Goal: Transaction & Acquisition: Subscribe to service/newsletter

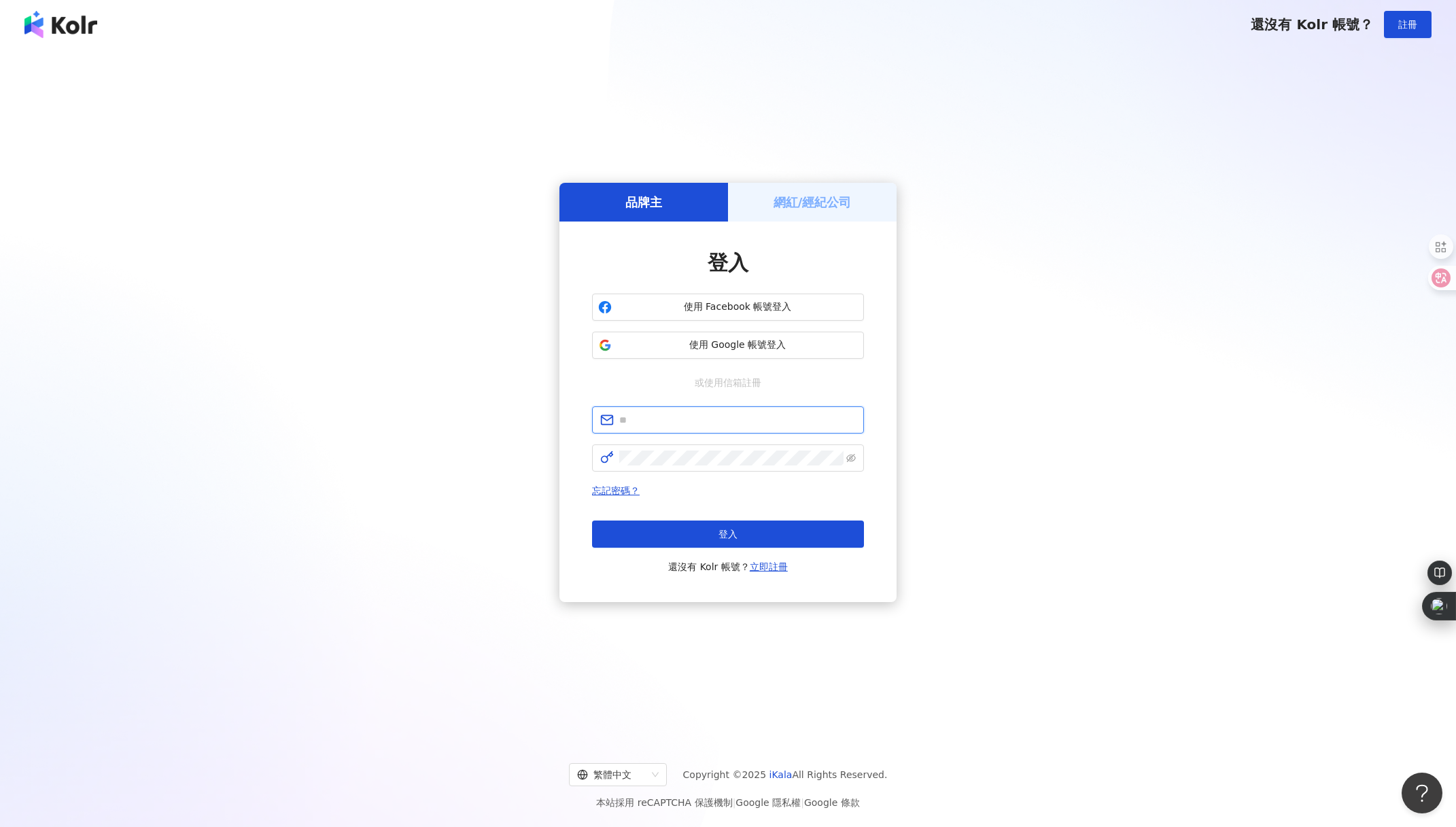
click at [715, 415] on input "text" at bounding box center [737, 420] width 236 height 15
click at [961, 382] on div "品牌主 網紅/經紀公司 登入 使用 Facebook 帳號登入 使用 Google 帳號登入 或使用信箱註冊 忘記密碼？ 登入 還沒有 Kolr 帳號？ 立即…" at bounding box center [728, 392] width 1423 height 666
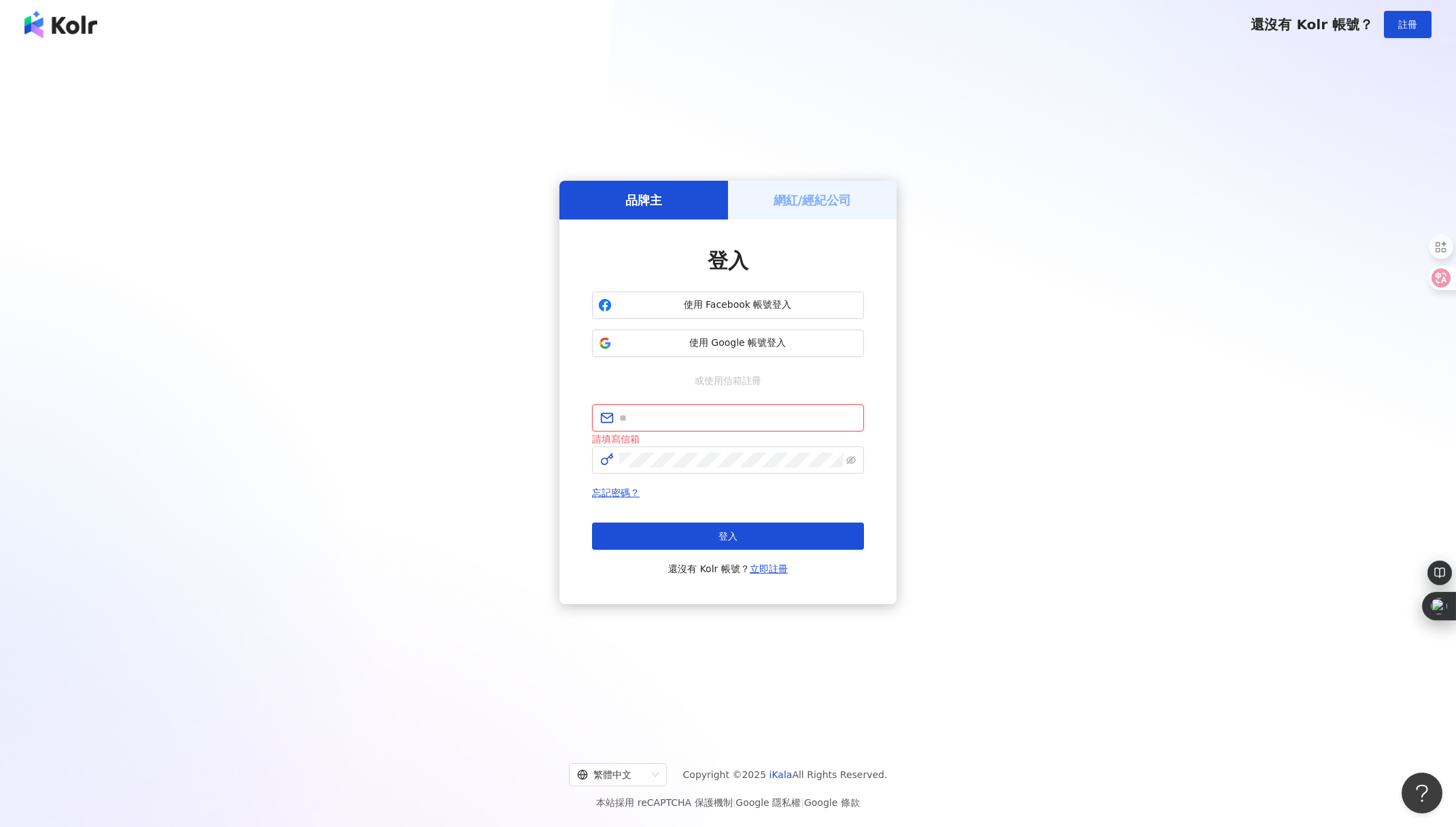
click at [813, 415] on input "text" at bounding box center [737, 418] width 236 height 15
type input "**********"
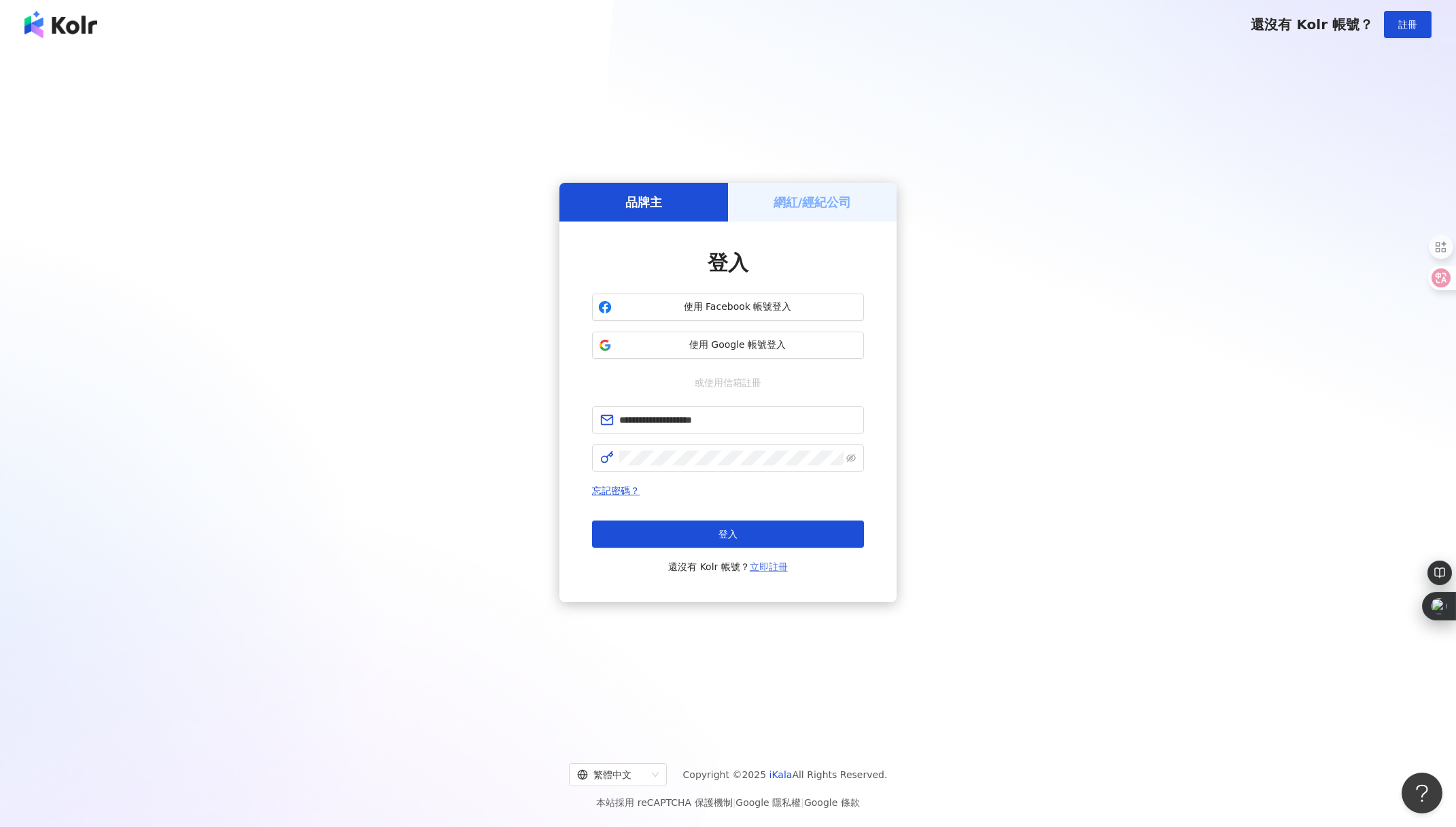
click at [779, 565] on link "立即註冊" at bounding box center [769, 567] width 38 height 11
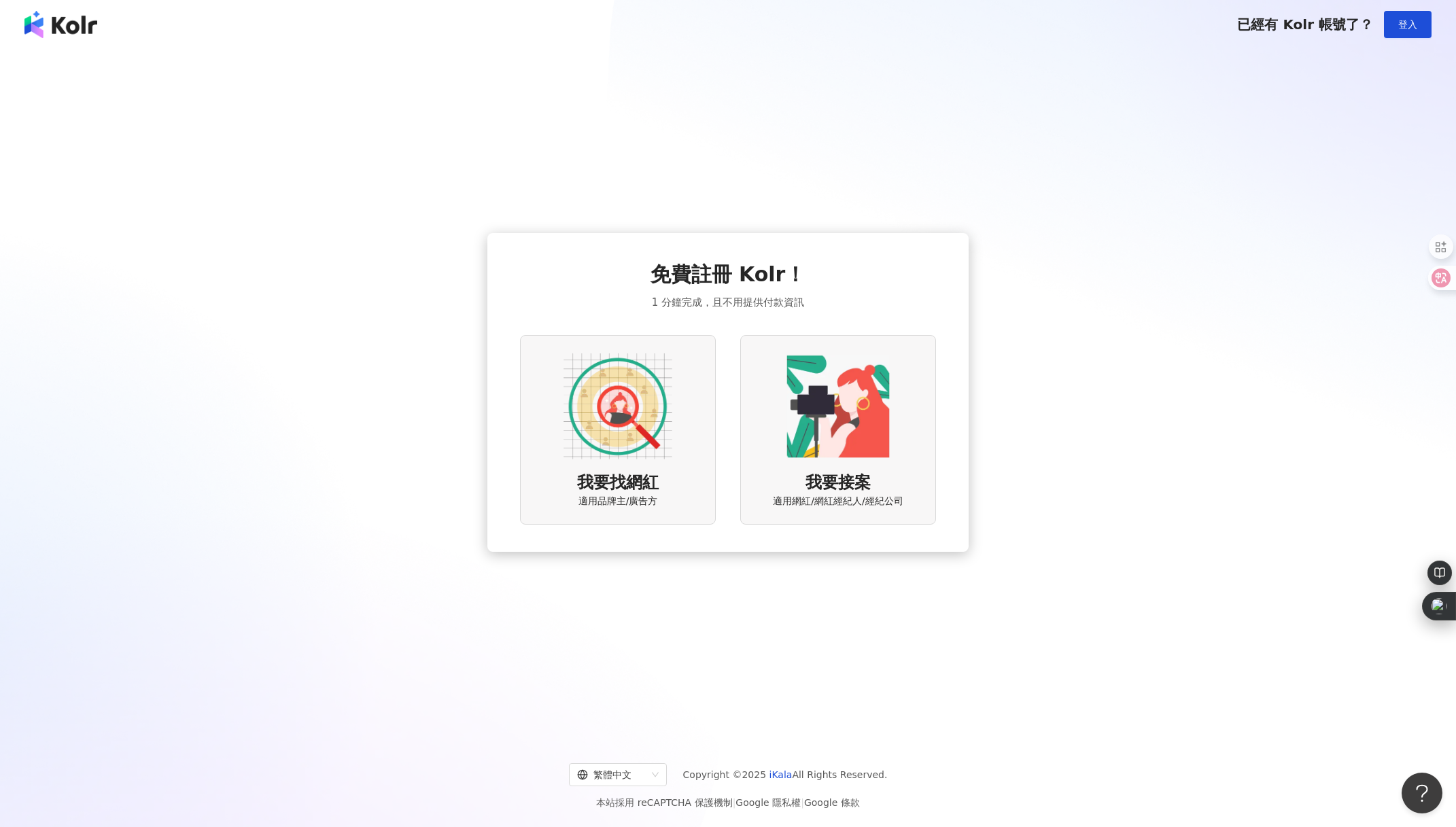
click at [695, 520] on div "我要找網紅 適用品牌主/廣告方" at bounding box center [617, 429] width 196 height 190
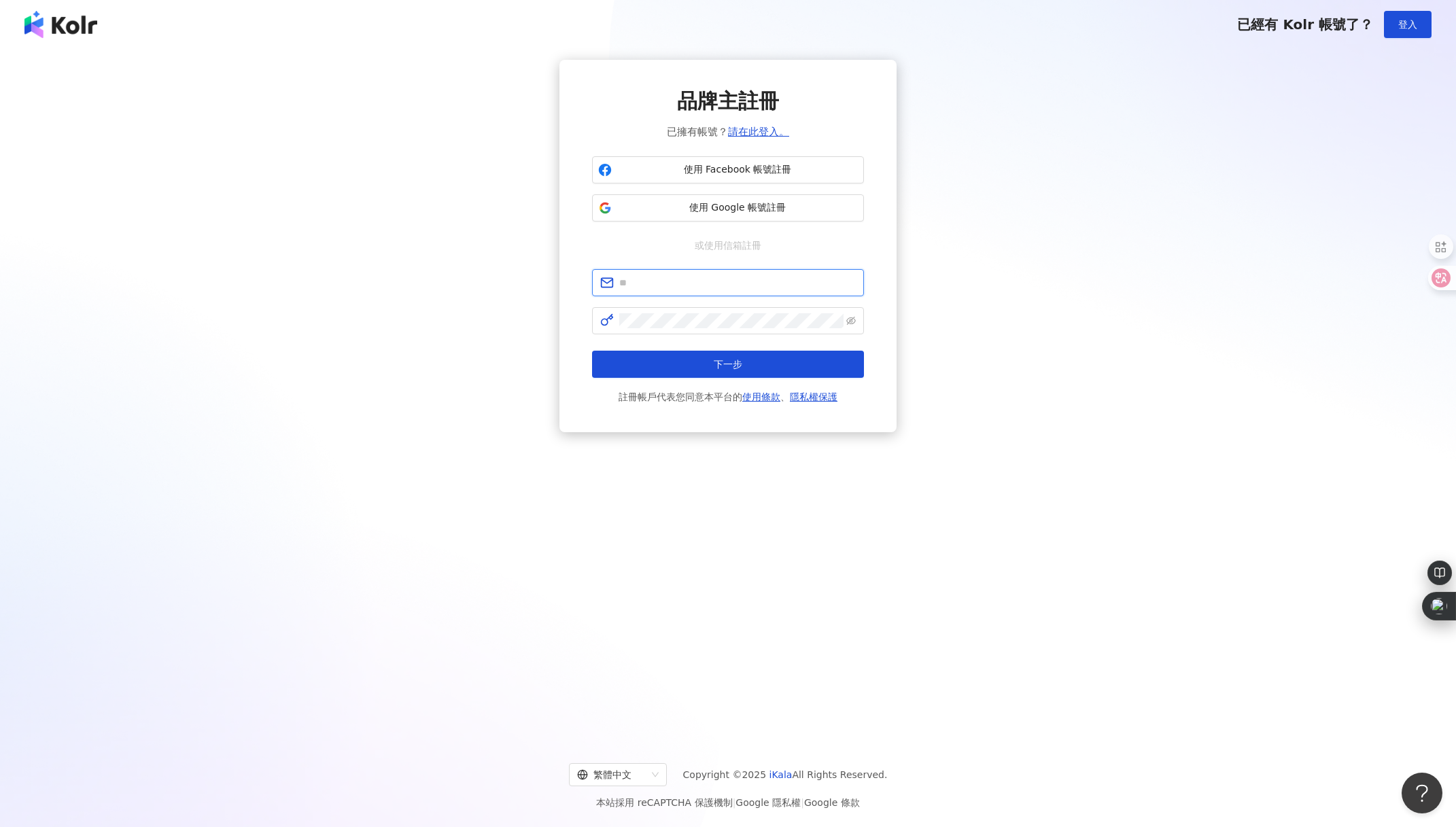
click at [699, 281] on input "text" at bounding box center [737, 283] width 236 height 15
type input "**********"
click at [715, 368] on span "下一步" at bounding box center [728, 364] width 28 height 11
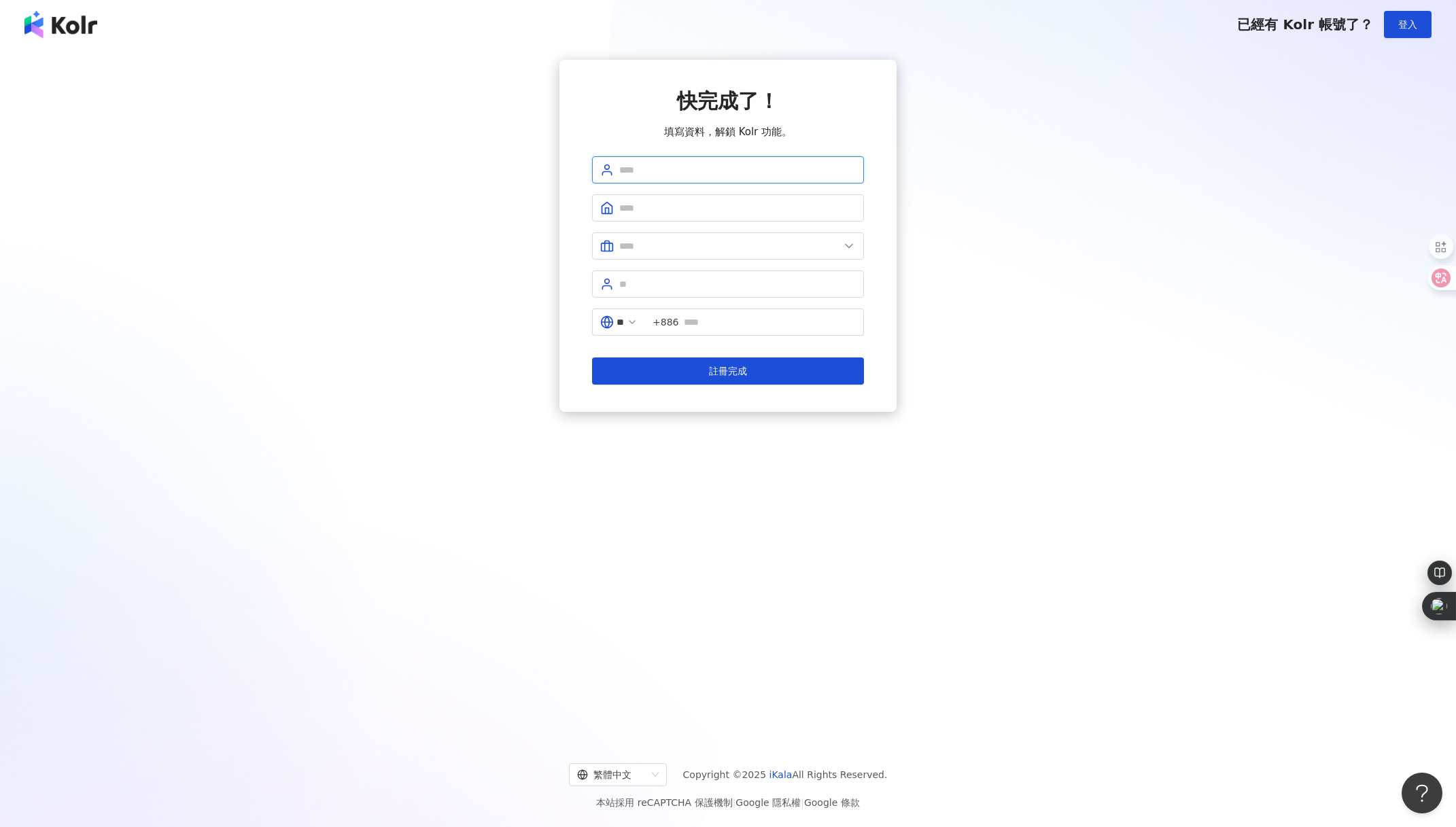
click at [724, 174] on input "text" at bounding box center [737, 170] width 236 height 15
type input "********"
click at [723, 202] on input "text" at bounding box center [737, 208] width 236 height 15
type input "**********"
click at [719, 256] on span at bounding box center [728, 246] width 272 height 27
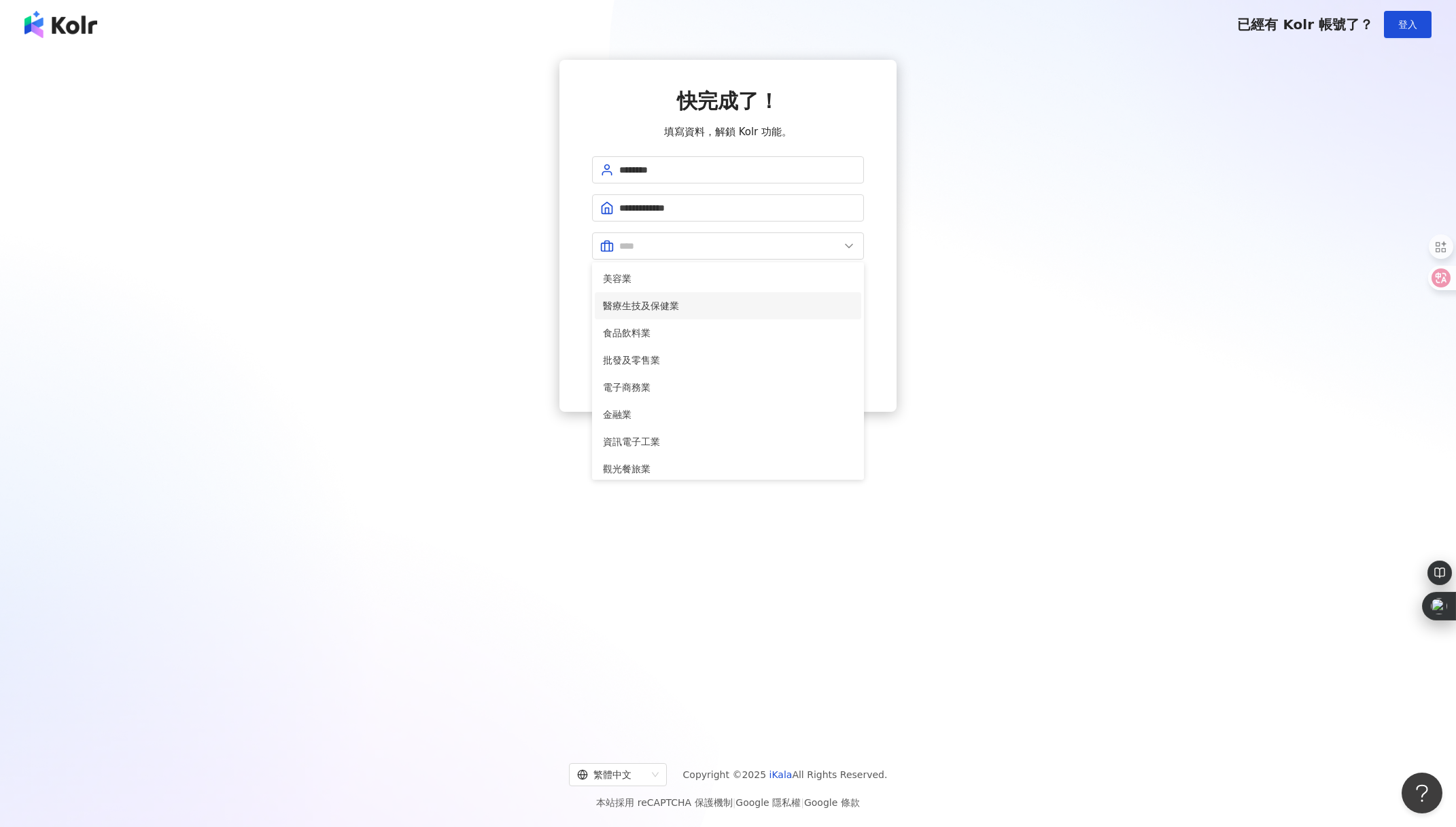
click at [708, 307] on span "醫療生技及保健業" at bounding box center [728, 306] width 250 height 15
type input "********"
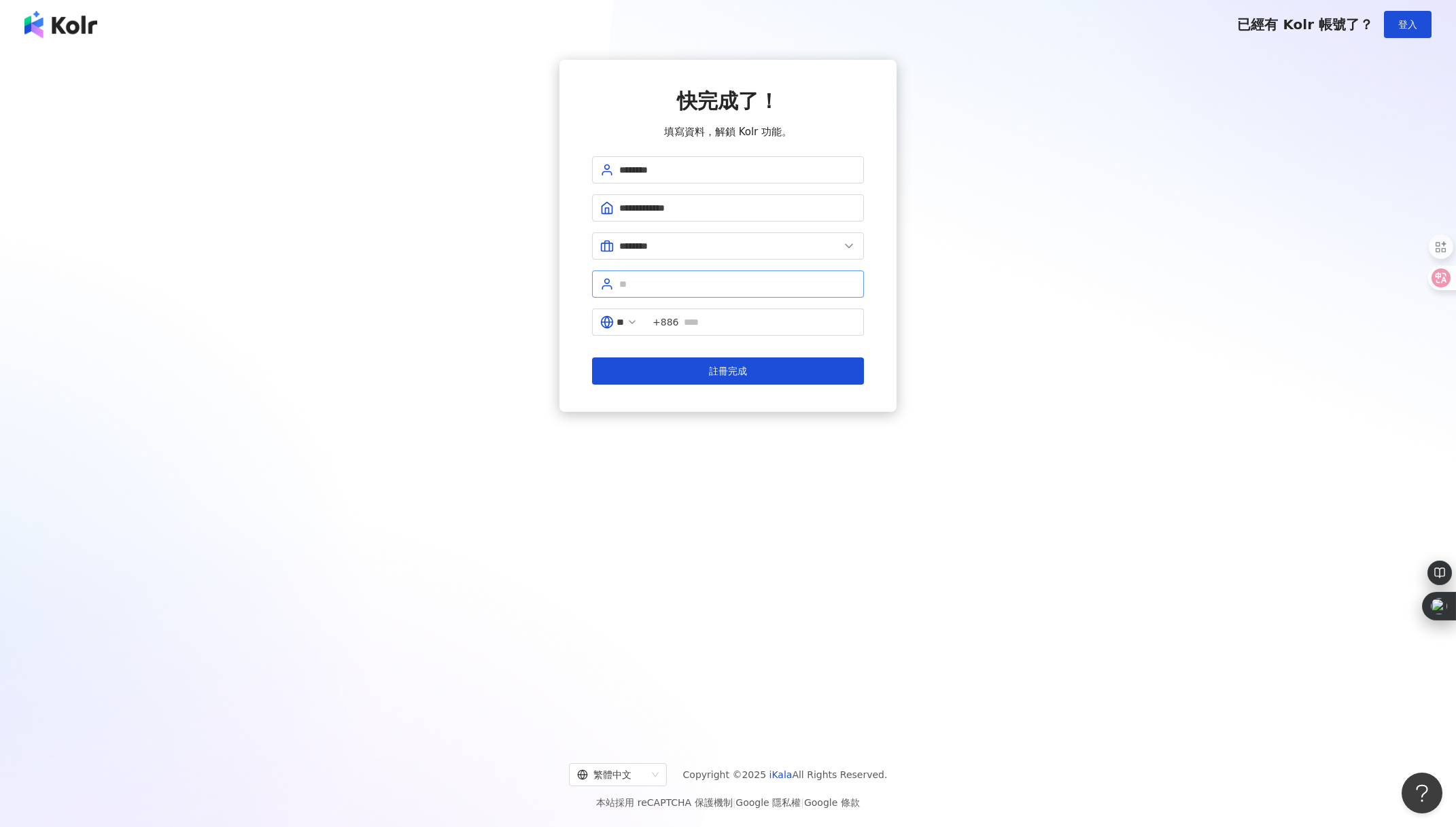
click at [709, 295] on span at bounding box center [728, 283] width 272 height 27
drag, startPoint x: 659, startPoint y: 286, endPoint x: 745, endPoint y: 292, distance: 86.2
click at [745, 291] on span "**********" at bounding box center [728, 283] width 272 height 27
type input "**********"
click at [751, 330] on span "+886" at bounding box center [755, 322] width 219 height 27
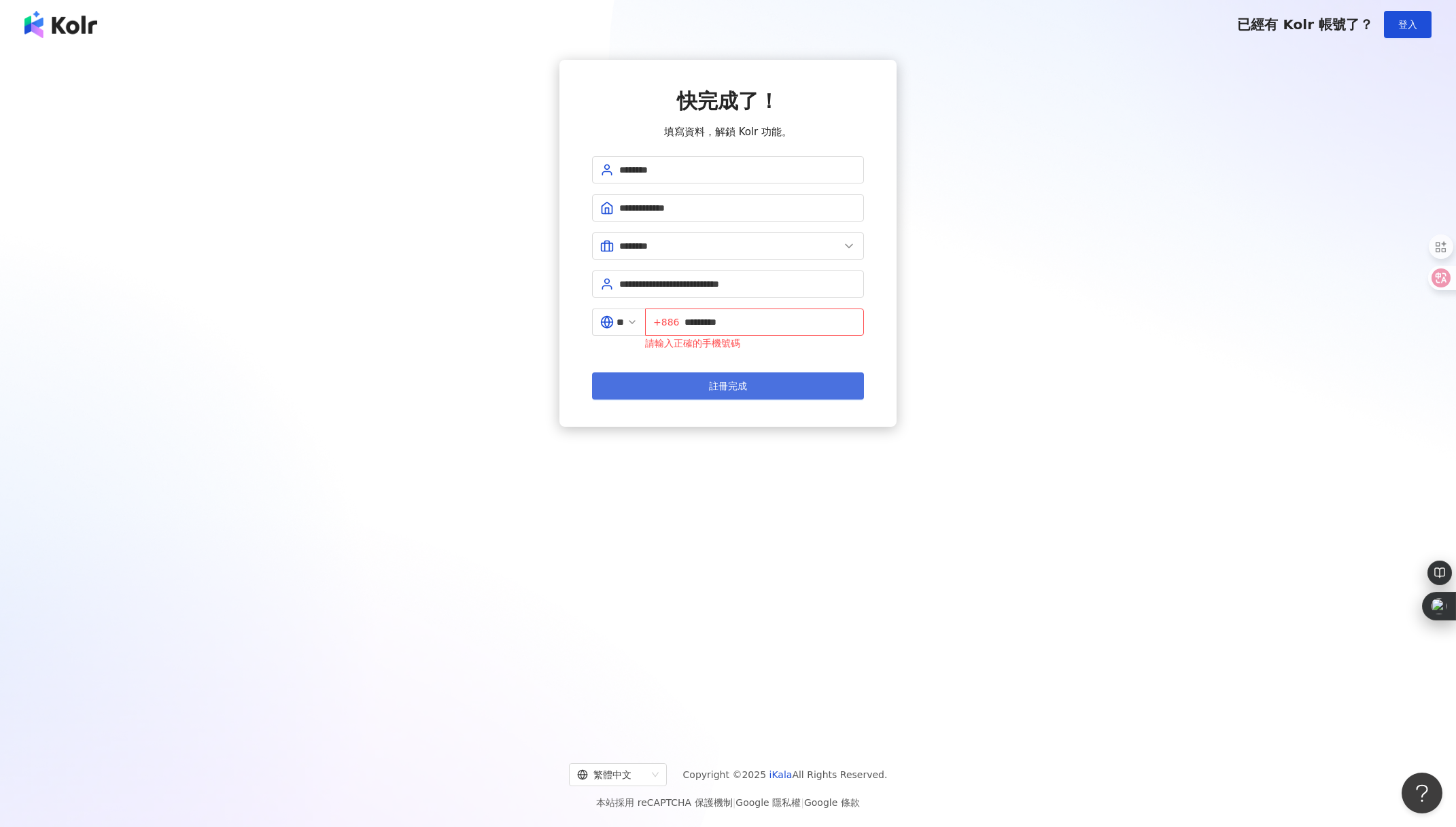
click at [739, 381] on span "註冊完成" at bounding box center [728, 386] width 38 height 11
click at [691, 322] on input "*********" at bounding box center [771, 322] width 172 height 15
type input "**********"
click at [592, 373] on button "註冊完成" at bounding box center [728, 386] width 272 height 27
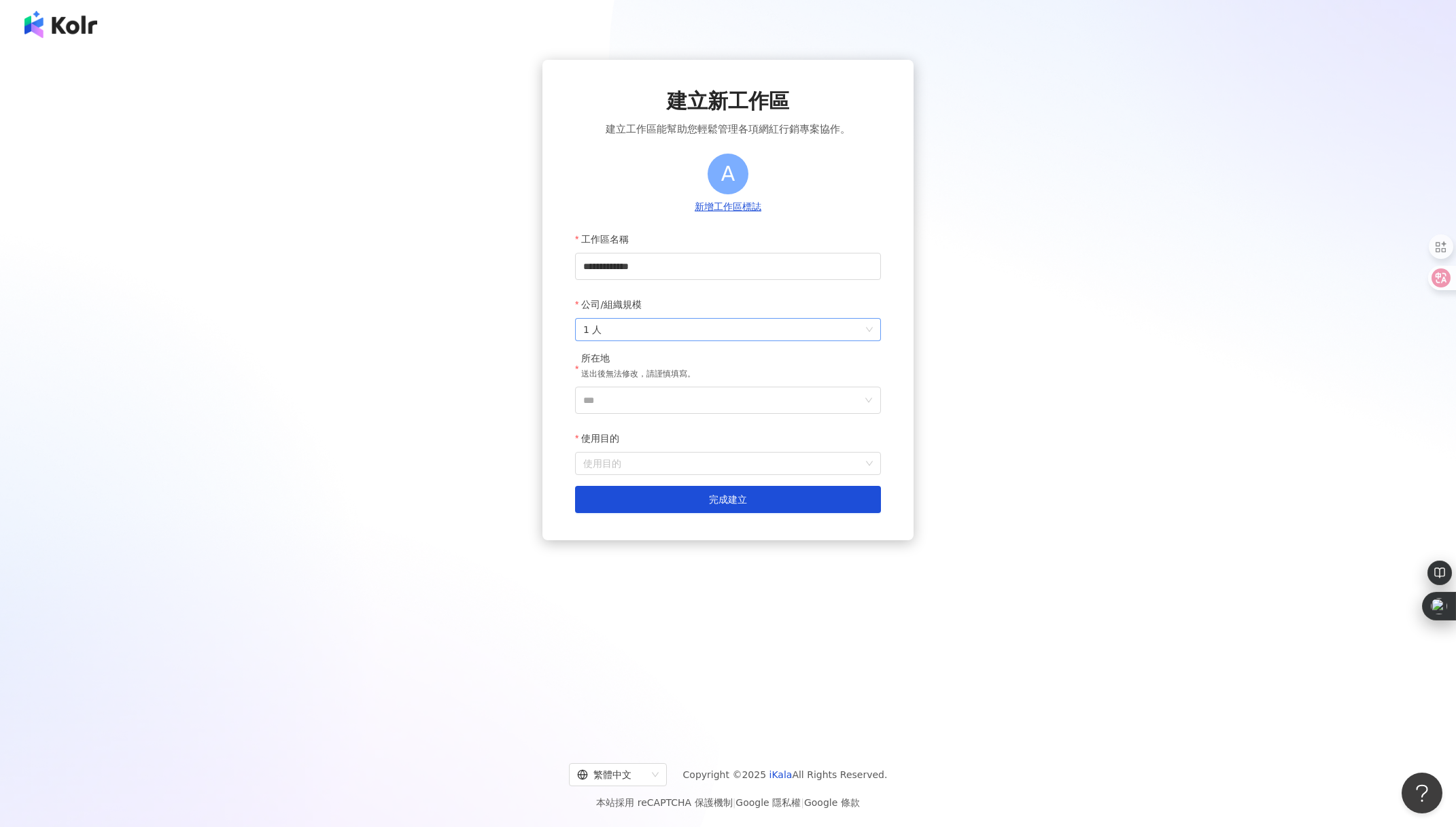
click at [759, 331] on span "1 人" at bounding box center [728, 330] width 289 height 22
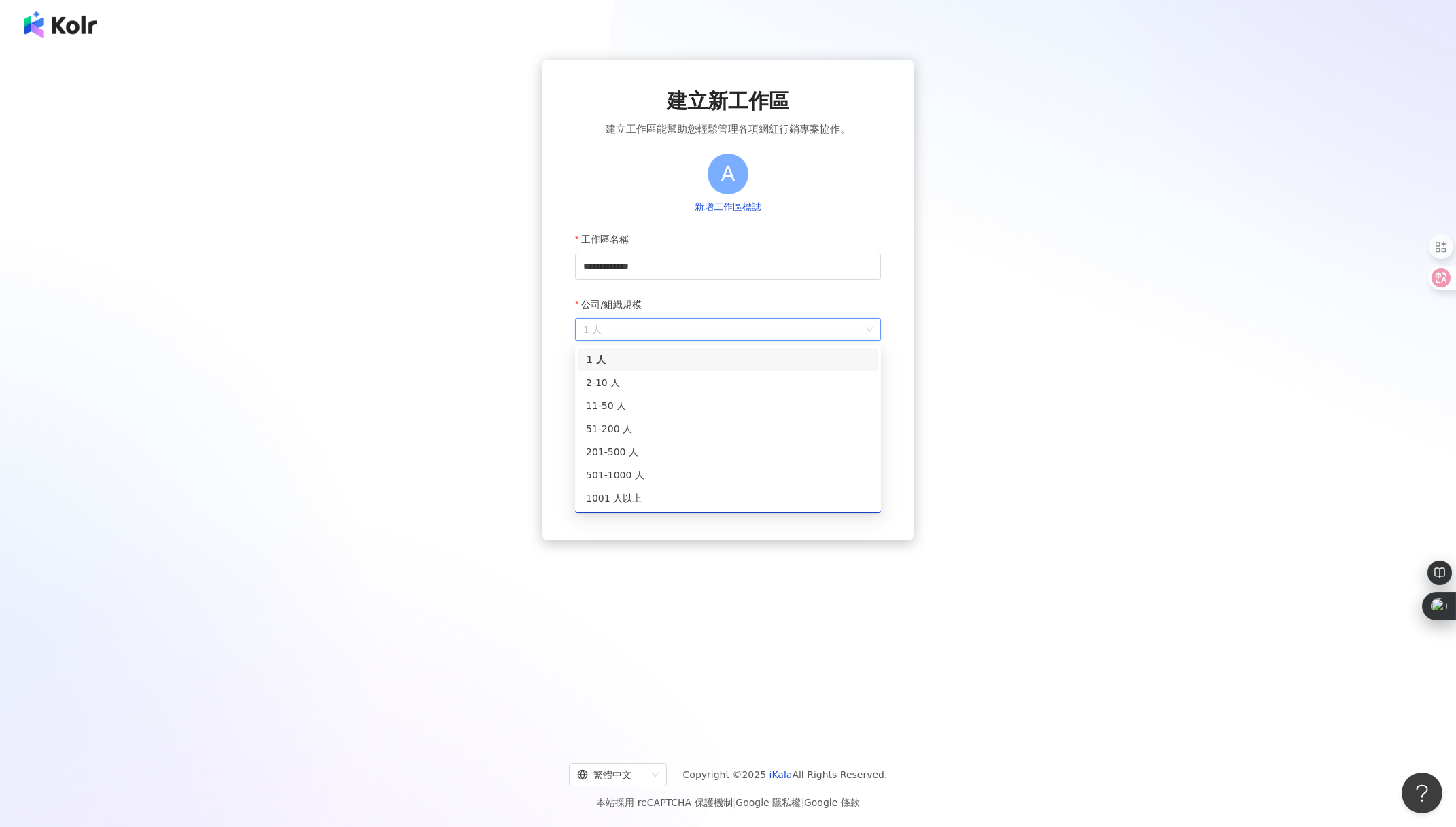
click at [758, 331] on span "1 人" at bounding box center [728, 330] width 289 height 22
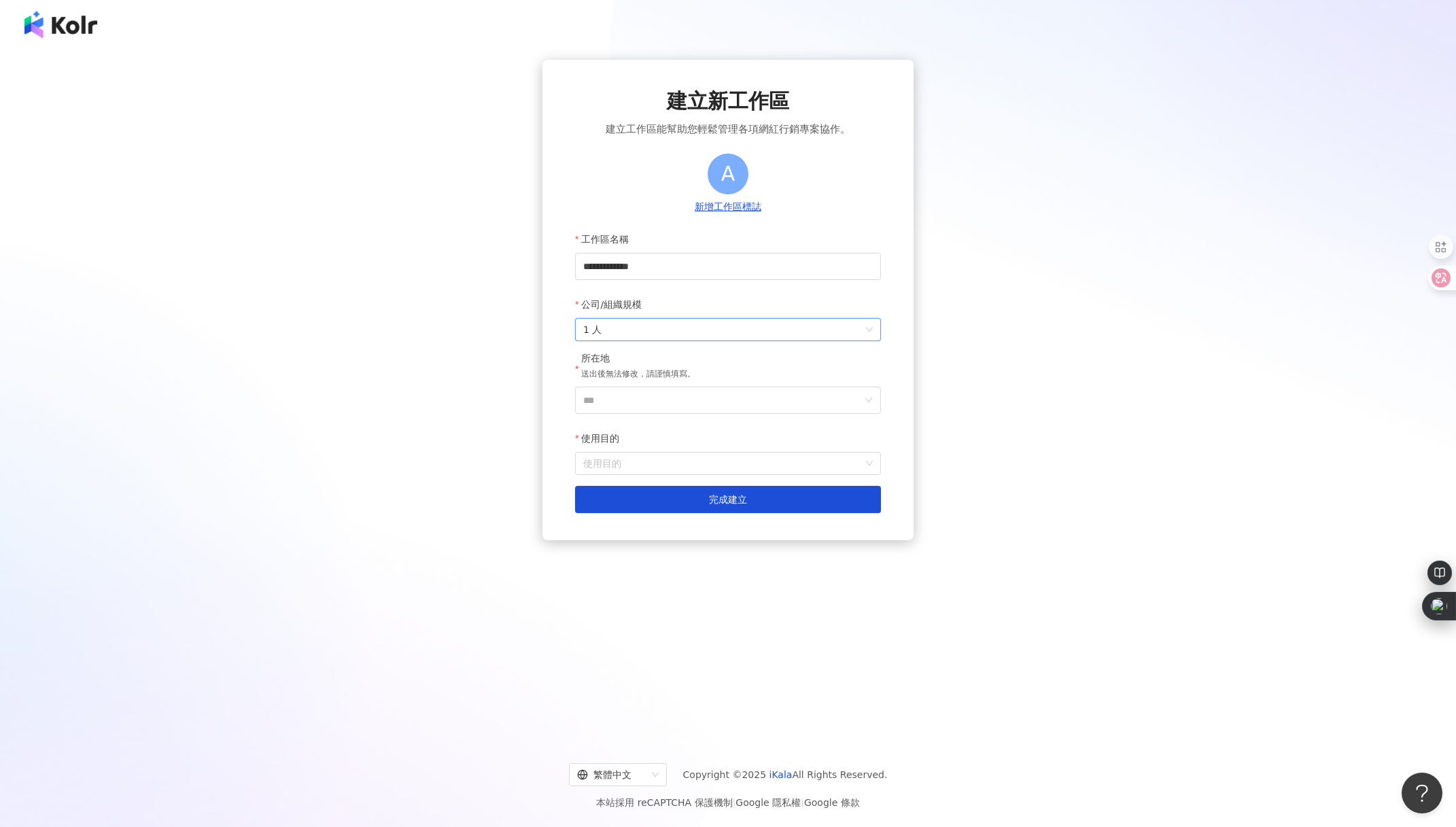
click at [758, 331] on span "1 人" at bounding box center [728, 330] width 289 height 22
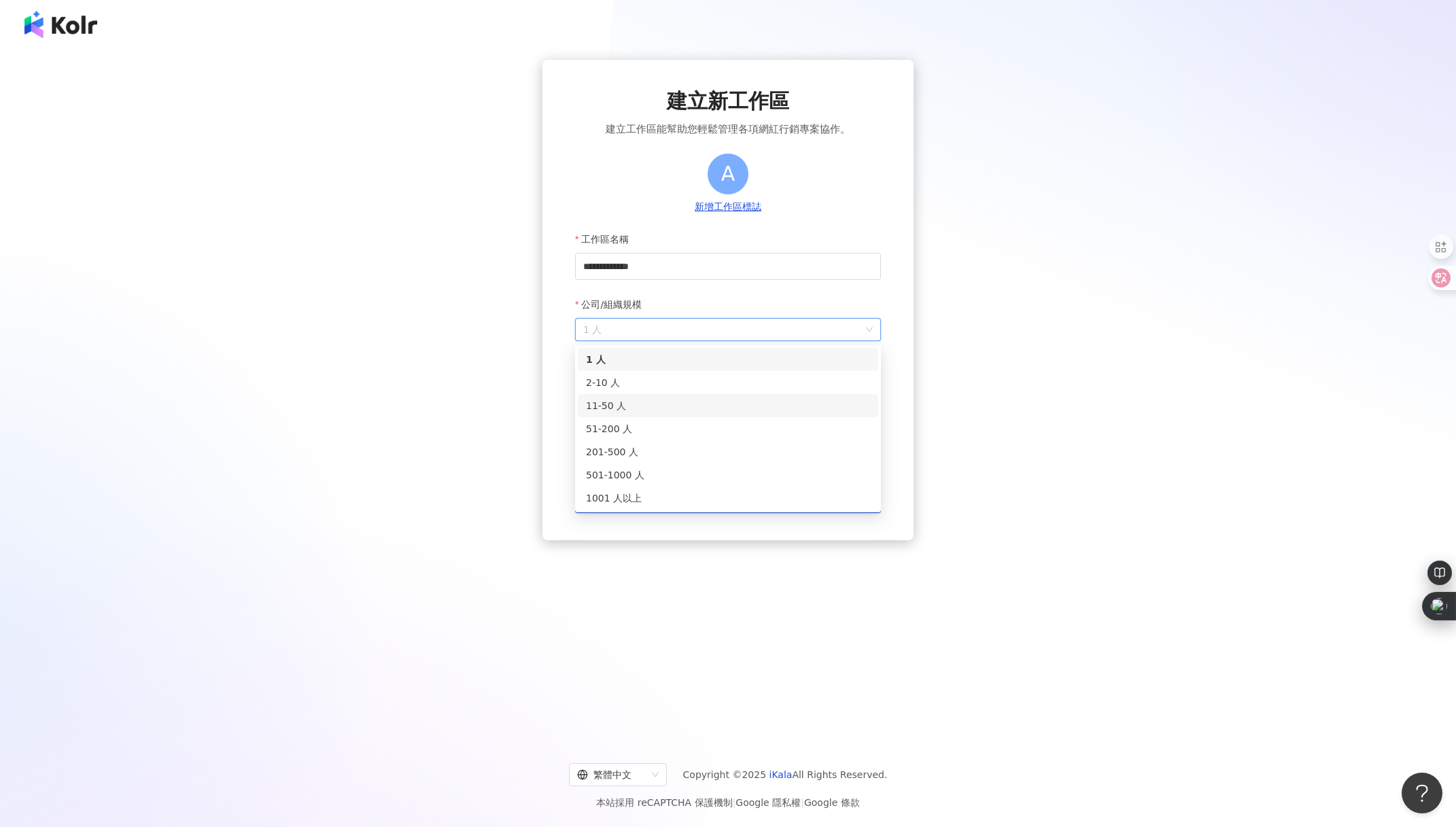
click at [753, 397] on div "11-50 人" at bounding box center [728, 406] width 300 height 23
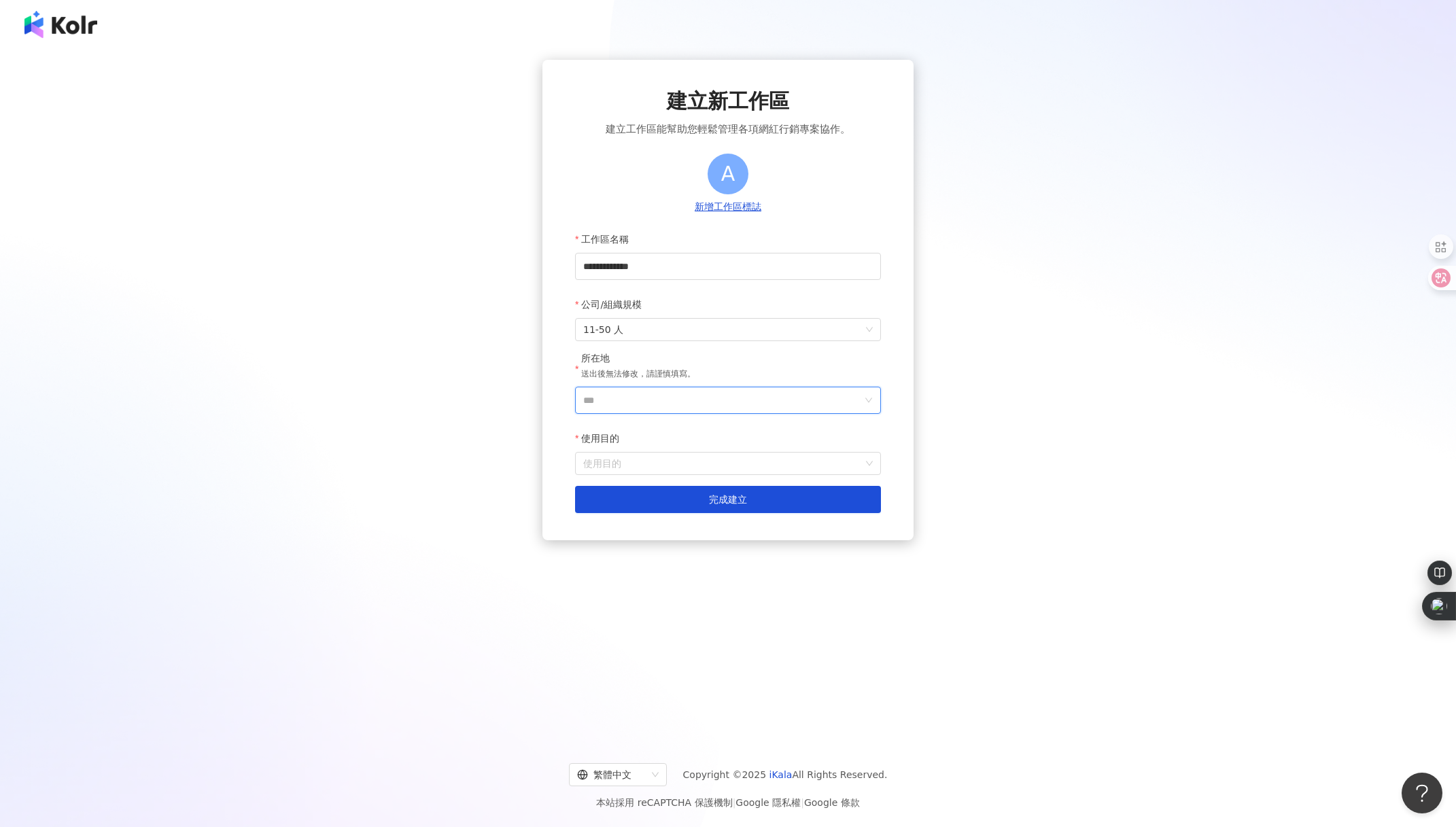
click at [753, 397] on input "***" at bounding box center [722, 400] width 278 height 26
click at [768, 474] on div "台灣" at bounding box center [759, 469] width 19 height 25
click at [740, 465] on input "使用目的" at bounding box center [728, 464] width 289 height 22
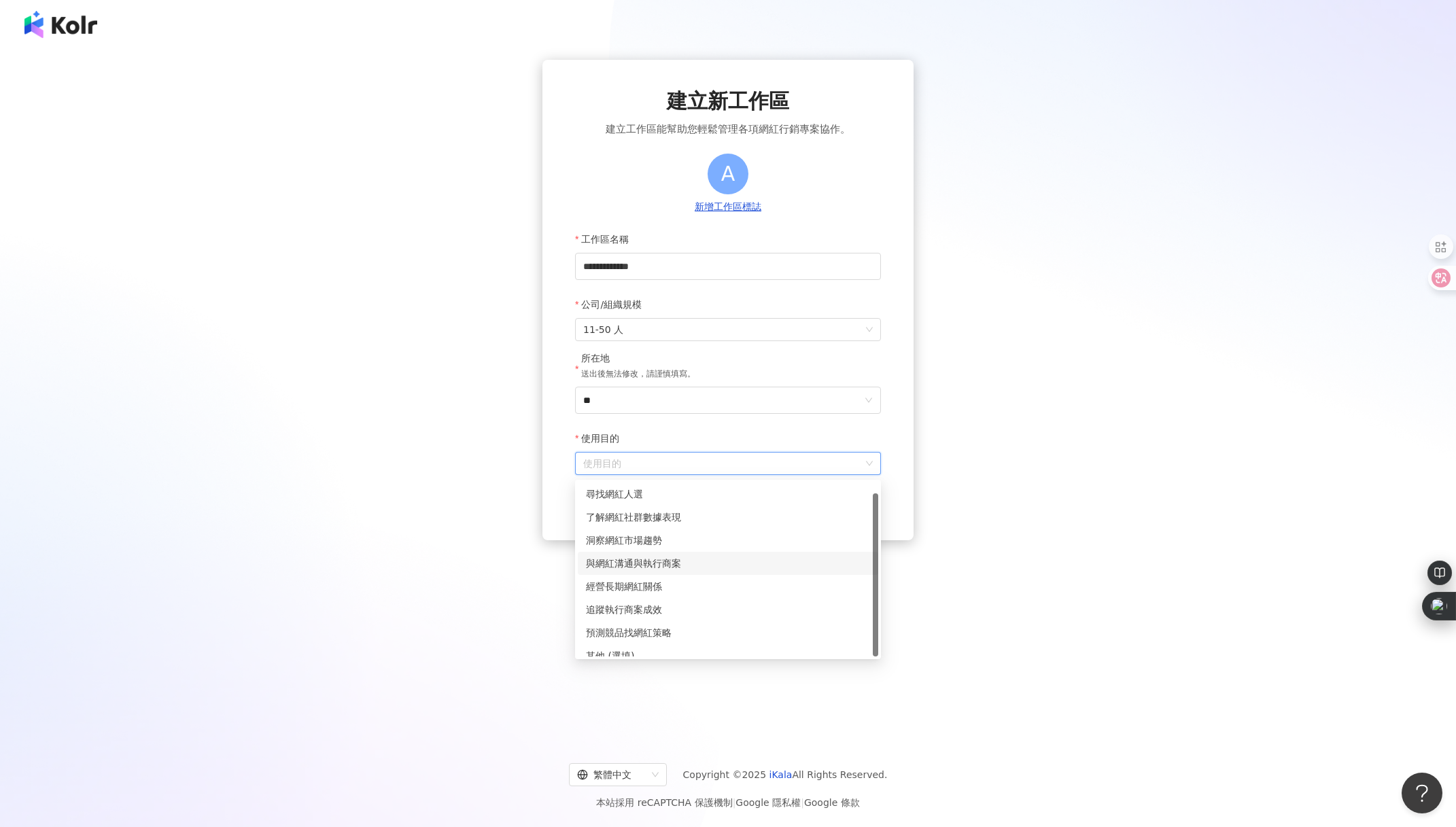
scroll to position [11, 0]
click at [731, 645] on div "其他 (選填)" at bounding box center [728, 645] width 284 height 15
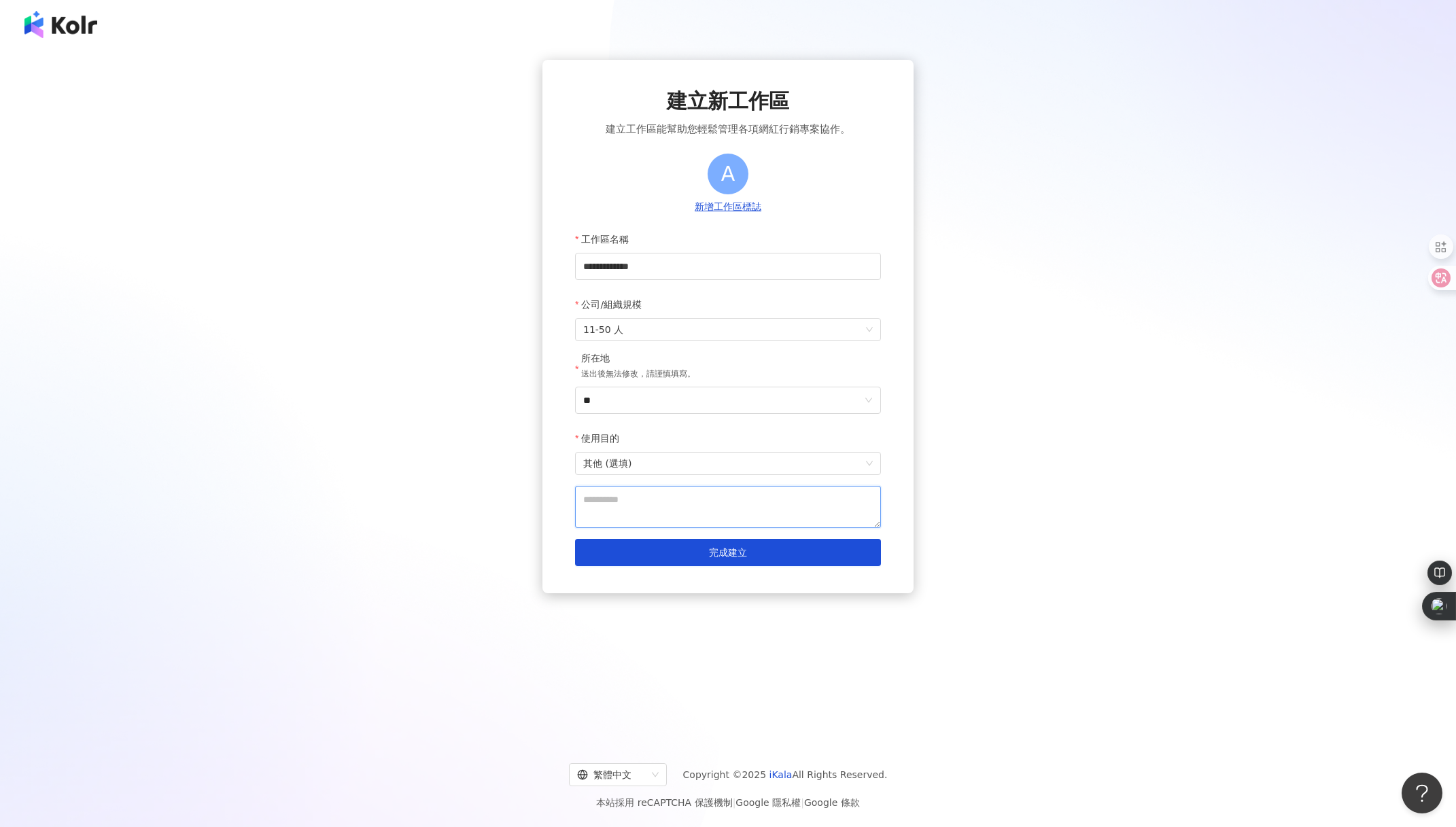
click at [760, 499] on textarea at bounding box center [728, 507] width 306 height 42
type textarea "*"
type textarea "*****"
click at [745, 552] on span "完成建立" at bounding box center [728, 552] width 38 height 11
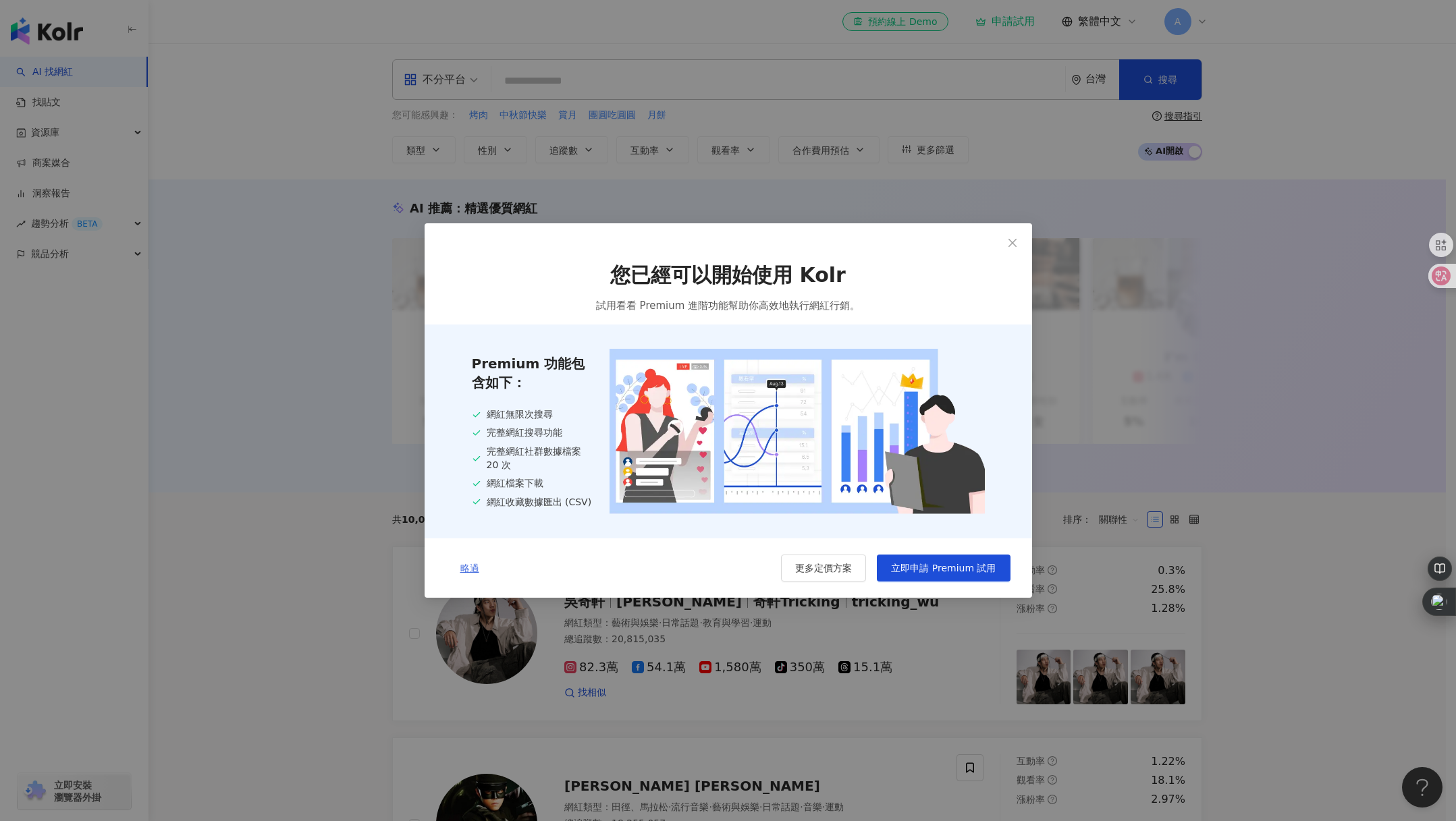
click at [474, 568] on span "略過" at bounding box center [470, 568] width 19 height 11
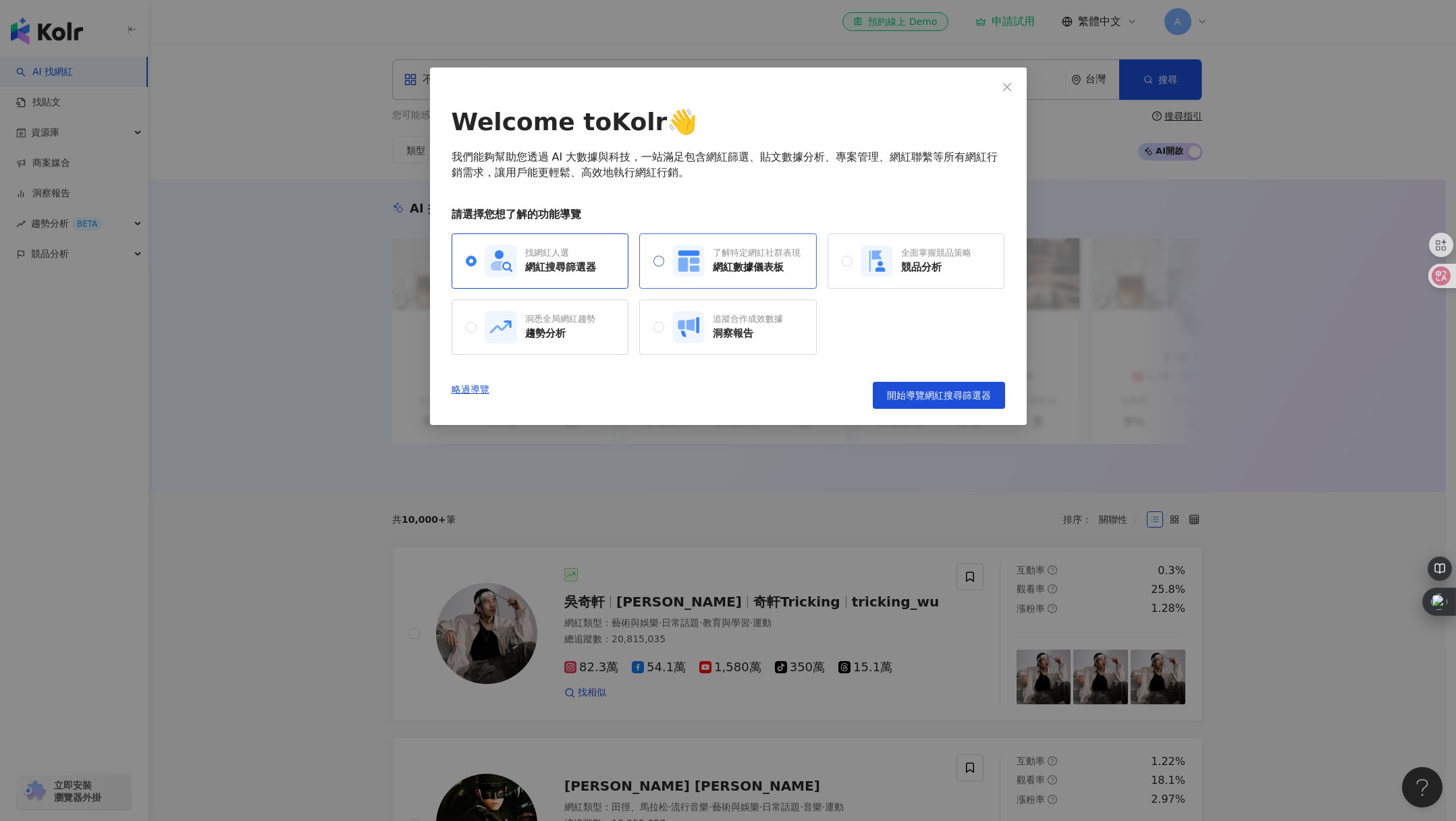
click at [766, 268] on div "網紅數據儀表板" at bounding box center [757, 268] width 88 height 14
click at [902, 258] on div "全面掌握競品策略" at bounding box center [936, 253] width 70 height 12
click at [538, 271] on div "網紅搜尋篩選器" at bounding box center [561, 268] width 71 height 14
click at [724, 259] on div "了解特定網紅社群表現" at bounding box center [757, 253] width 88 height 12
click at [893, 265] on div "全面掌握競品策略 競品分析" at bounding box center [915, 261] width 110 height 32
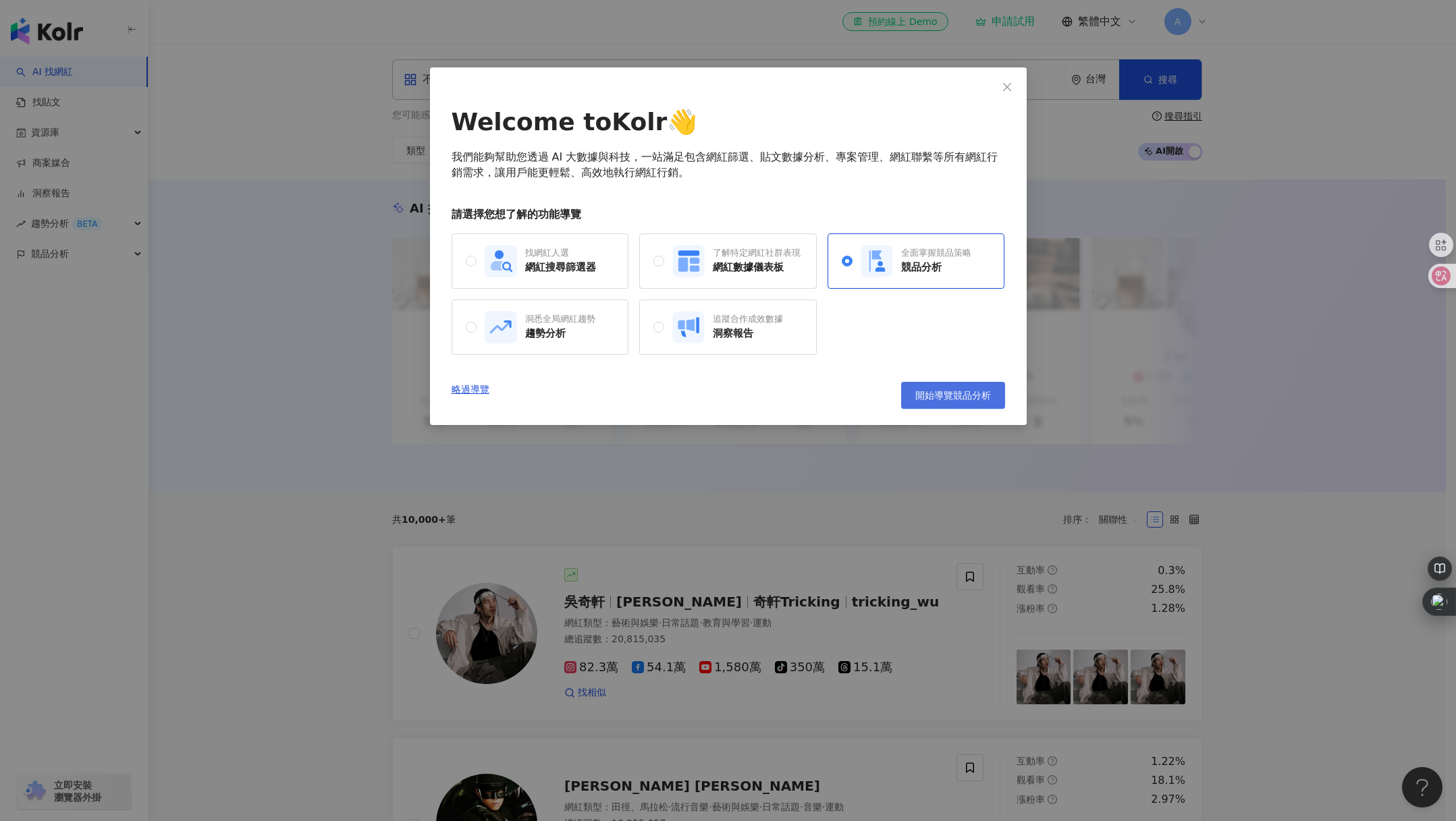
click at [916, 395] on span "開始導覽競品分析" at bounding box center [953, 395] width 76 height 11
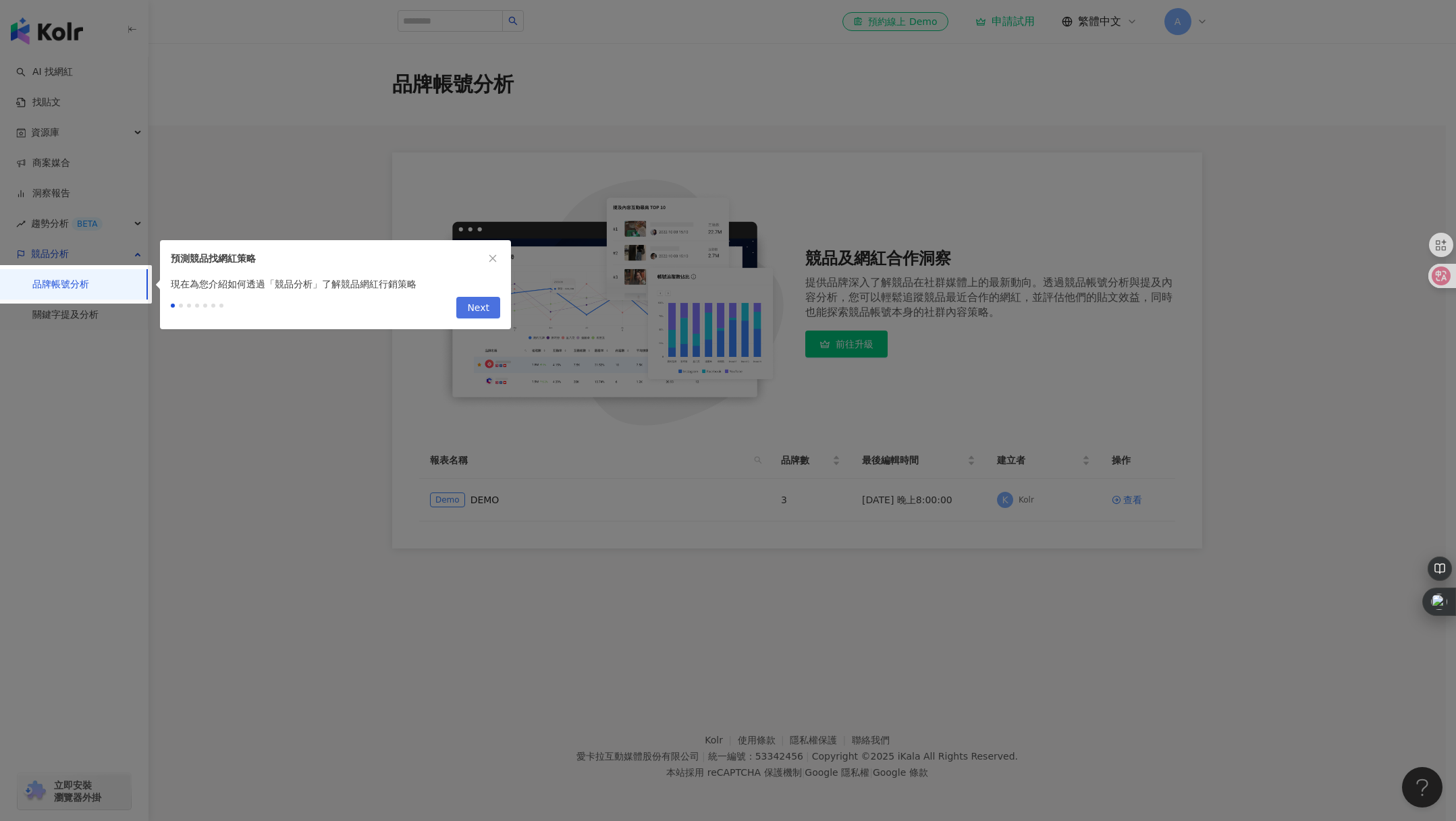
click at [483, 312] on span "Next" at bounding box center [478, 308] width 22 height 22
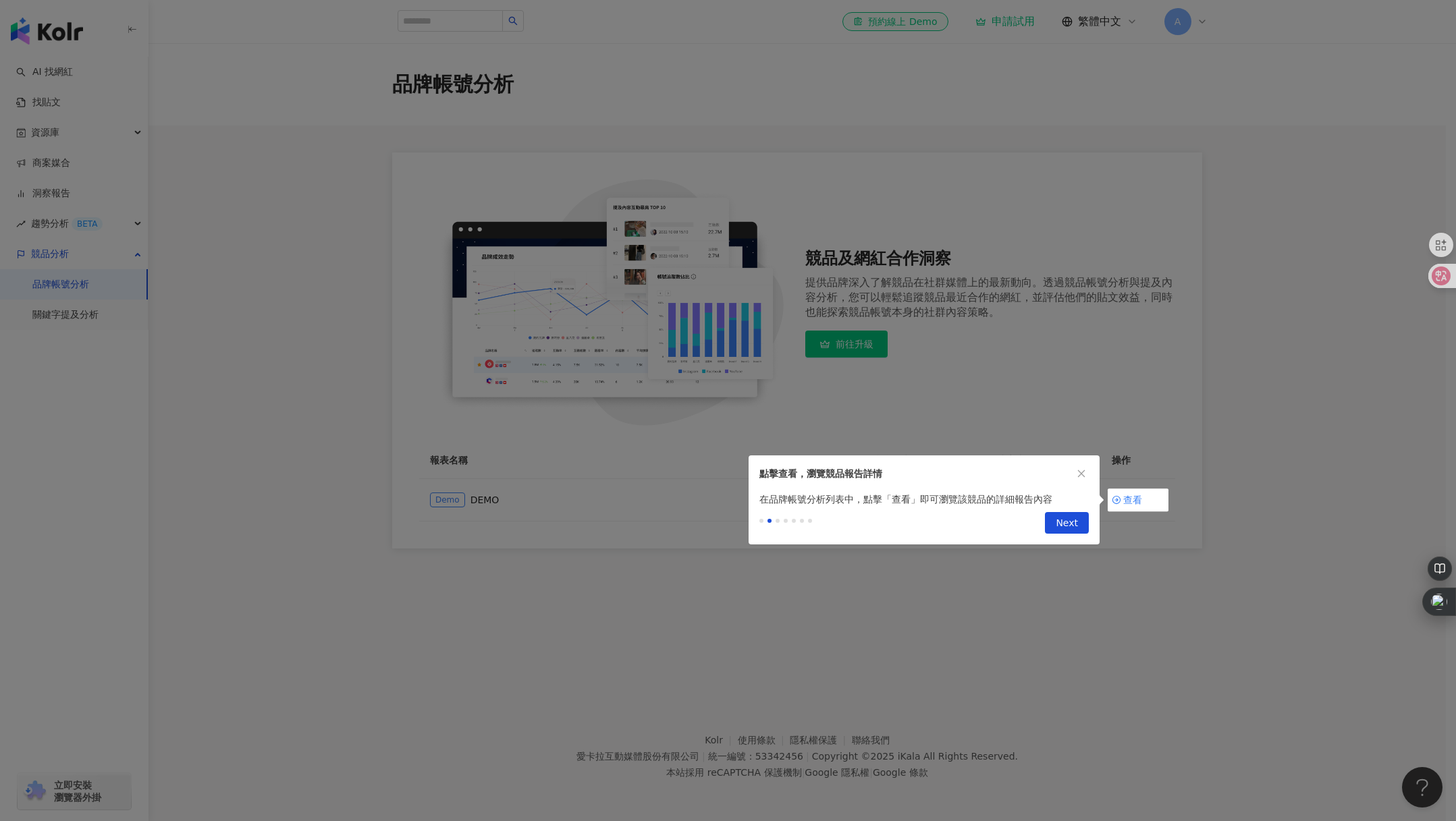
click at [1057, 528] on button "Next" at bounding box center [1067, 523] width 44 height 22
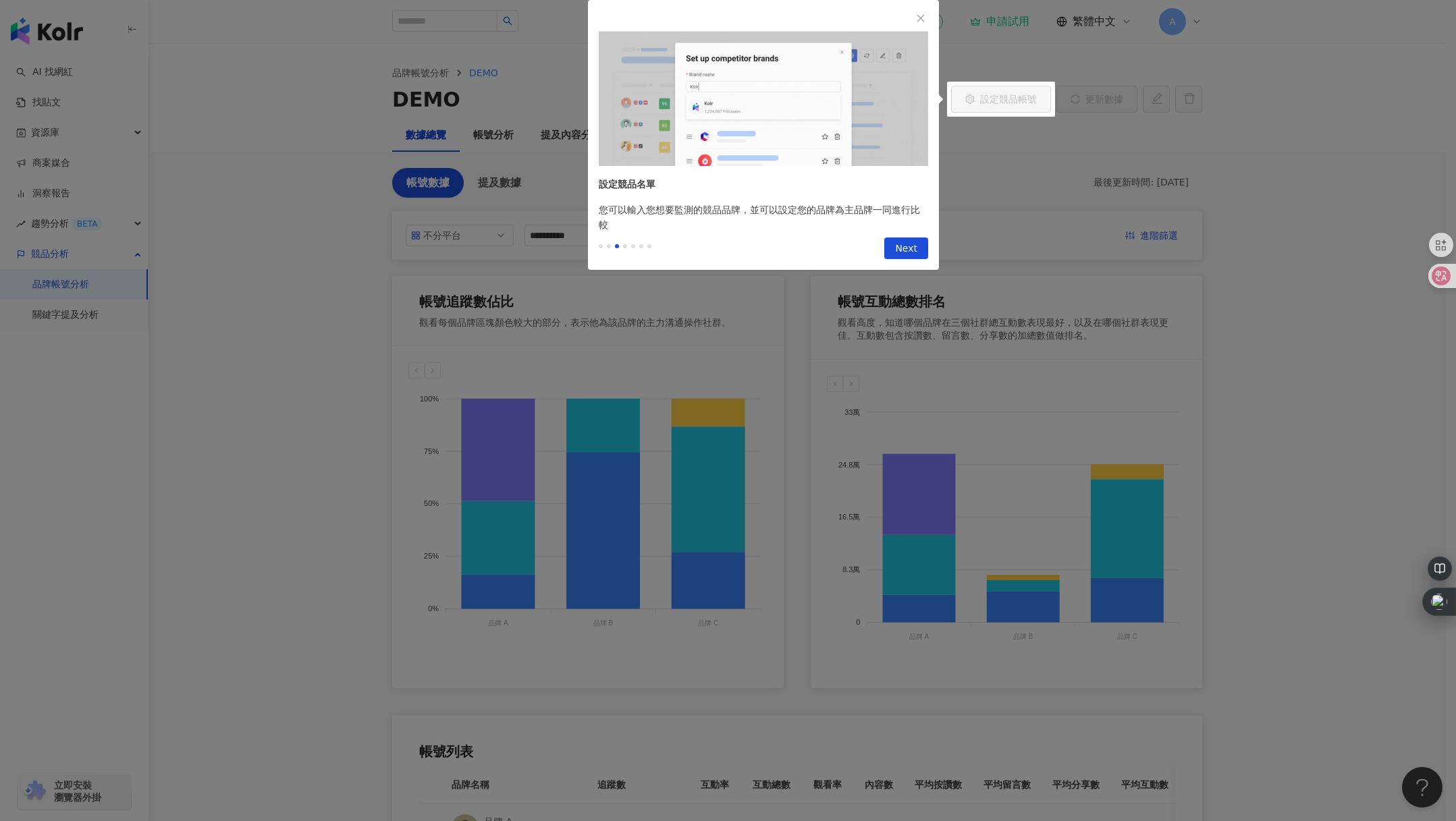
click at [912, 253] on span "Next" at bounding box center [906, 249] width 22 height 22
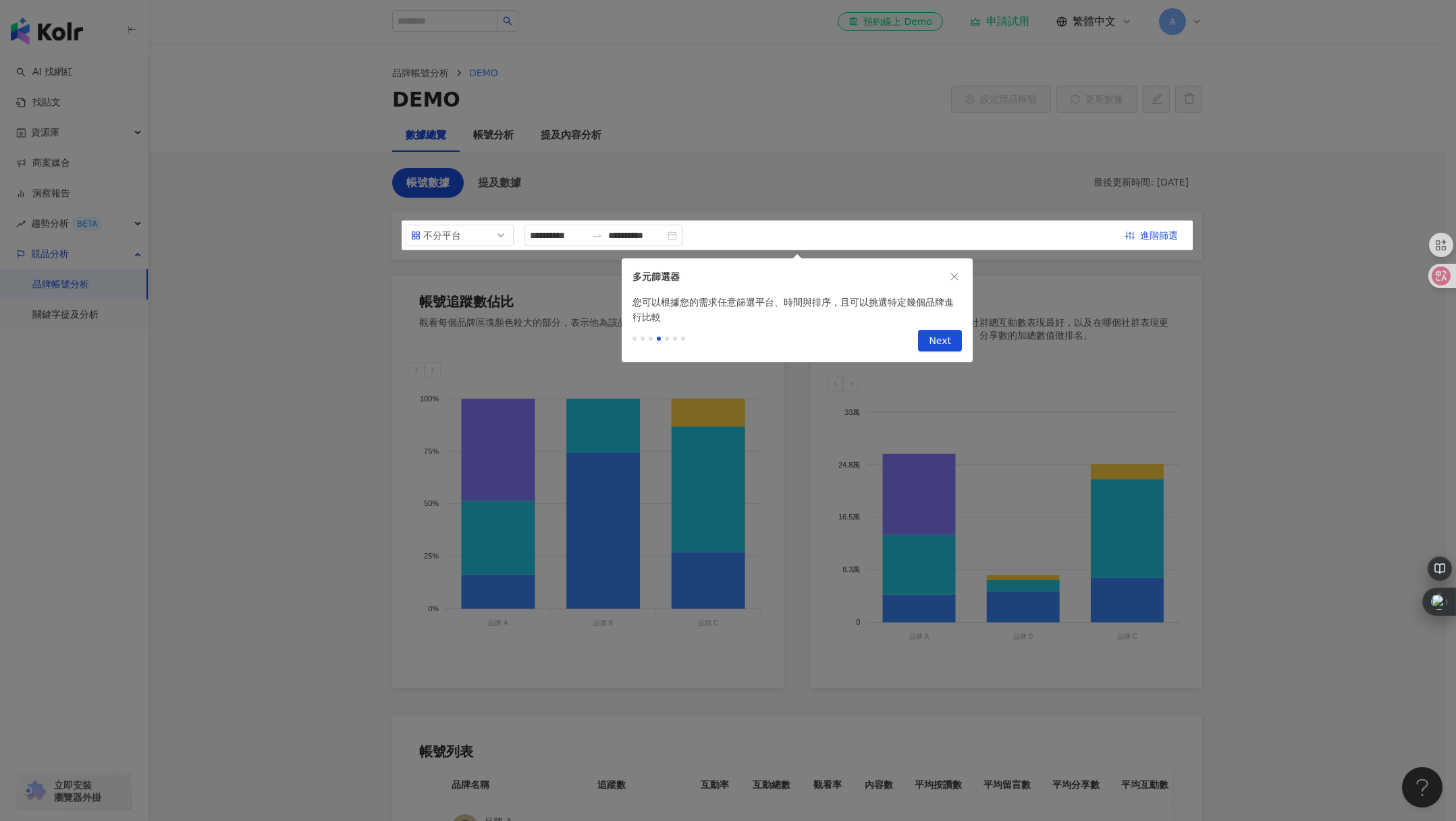
click at [934, 345] on span "Next" at bounding box center [940, 341] width 22 height 22
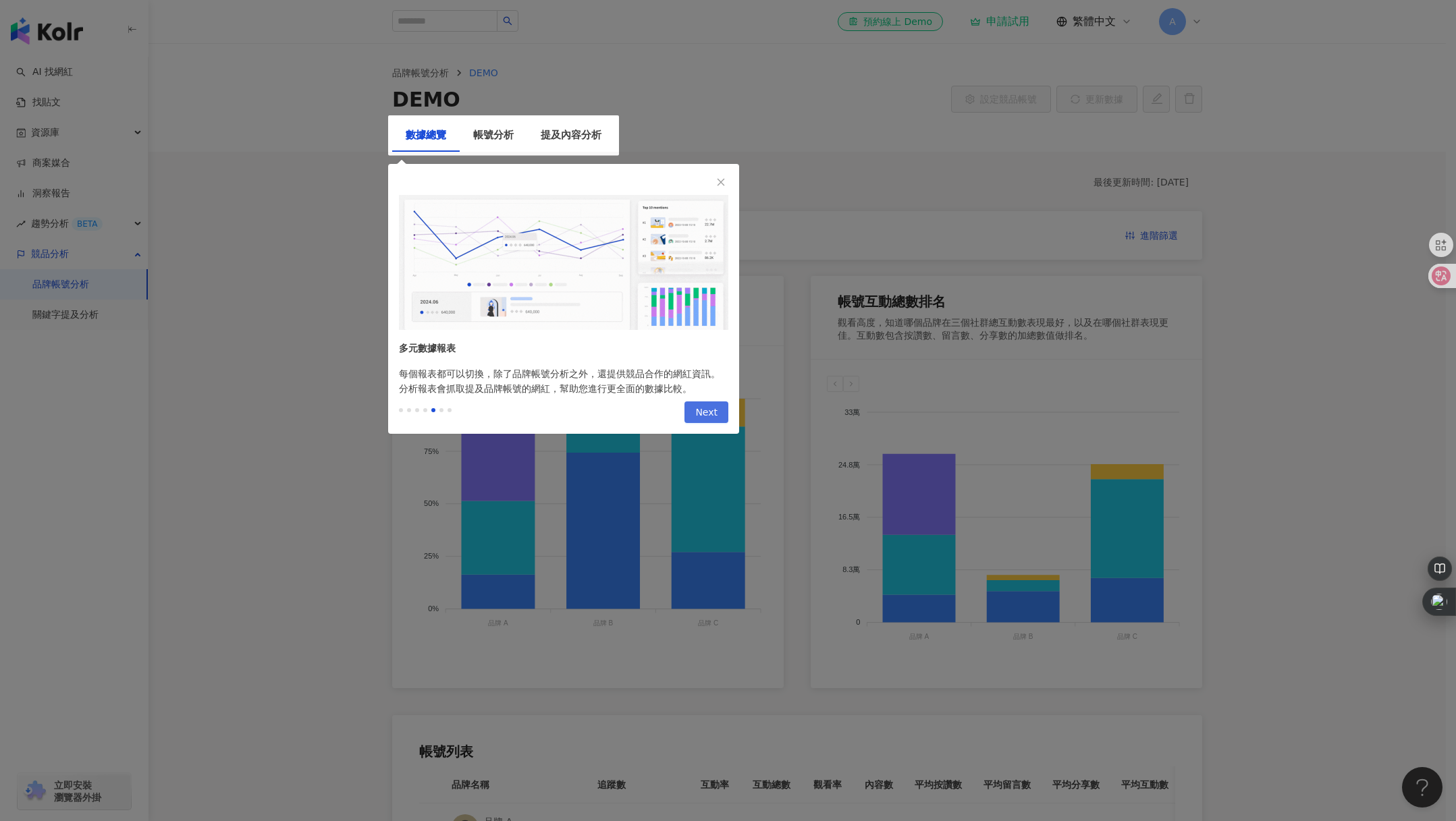
click at [704, 408] on span "Next" at bounding box center [706, 413] width 22 height 22
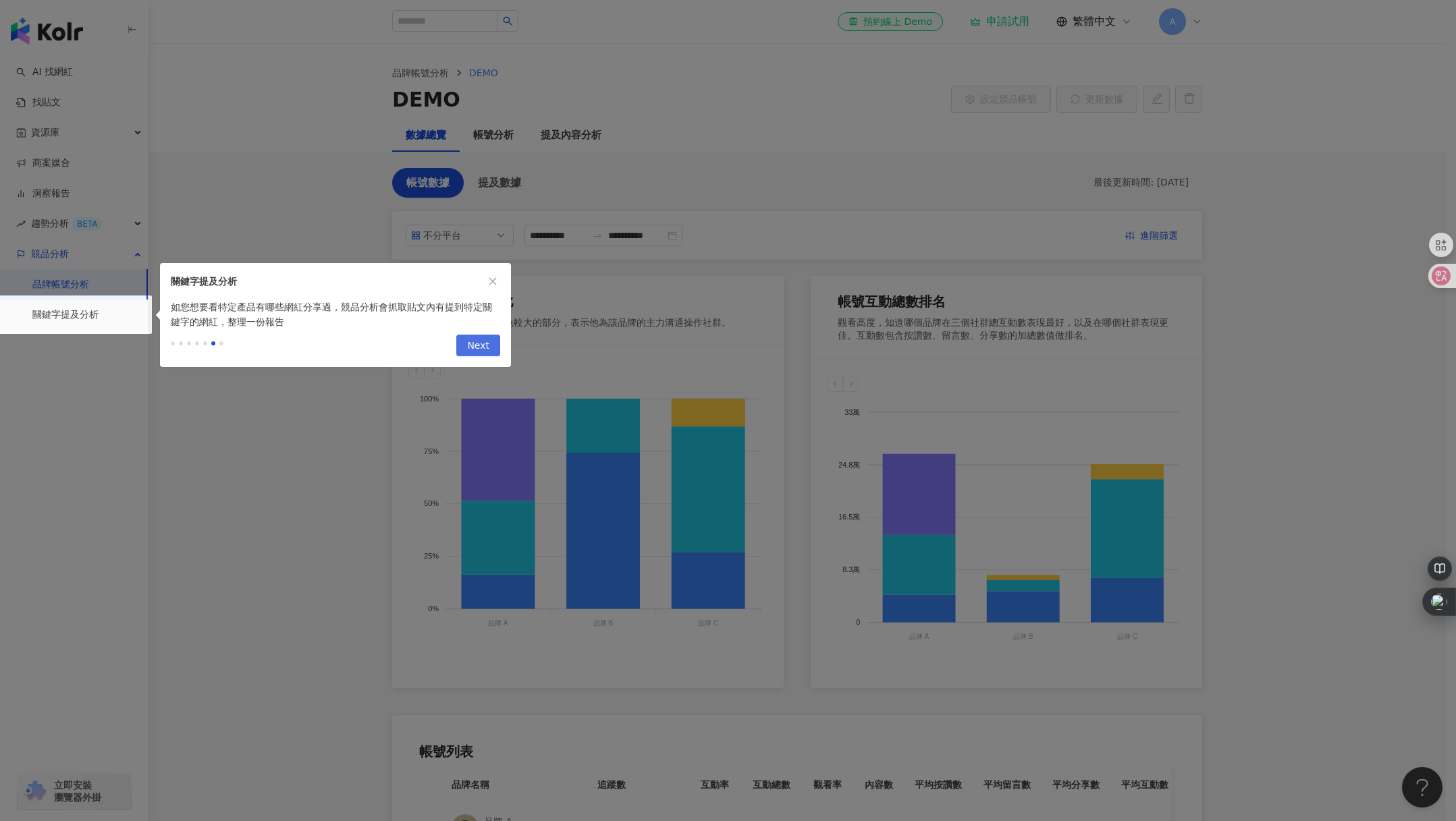
click at [476, 347] on span "Next" at bounding box center [478, 346] width 22 height 22
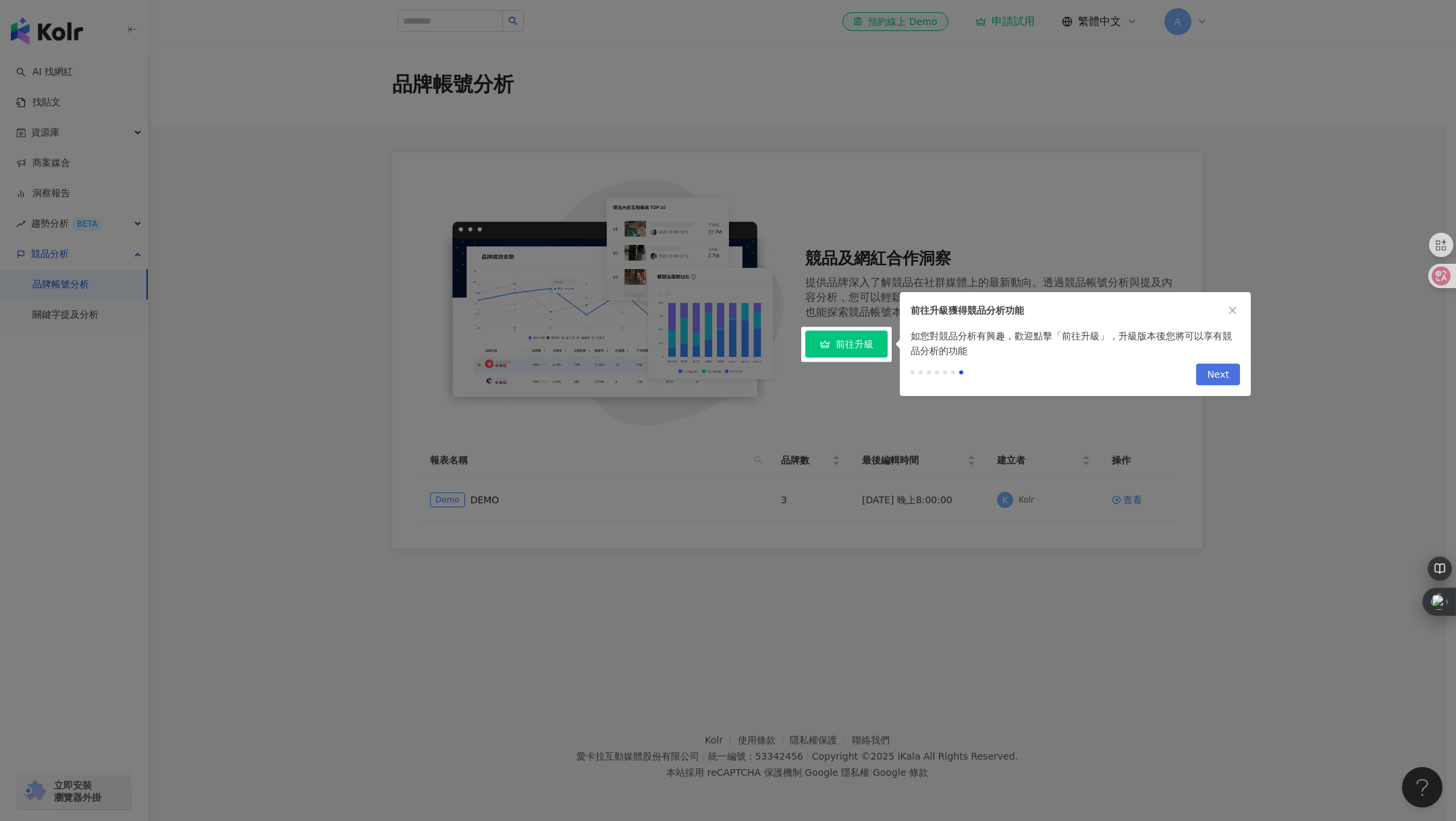
click at [1226, 378] on span "Next" at bounding box center [1218, 375] width 22 height 22
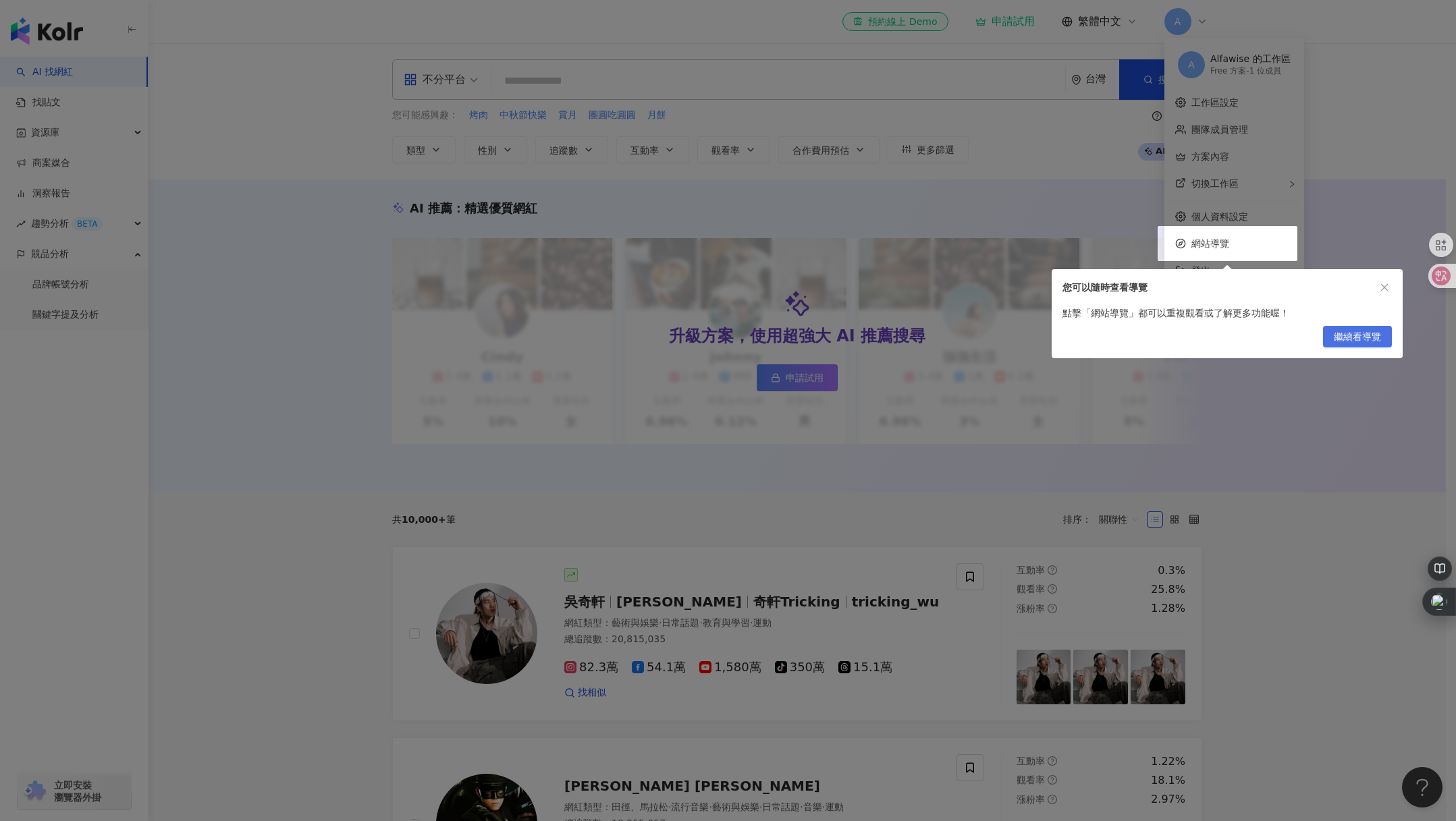
click at [1369, 335] on span "繼續看導覽" at bounding box center [1357, 338] width 47 height 22
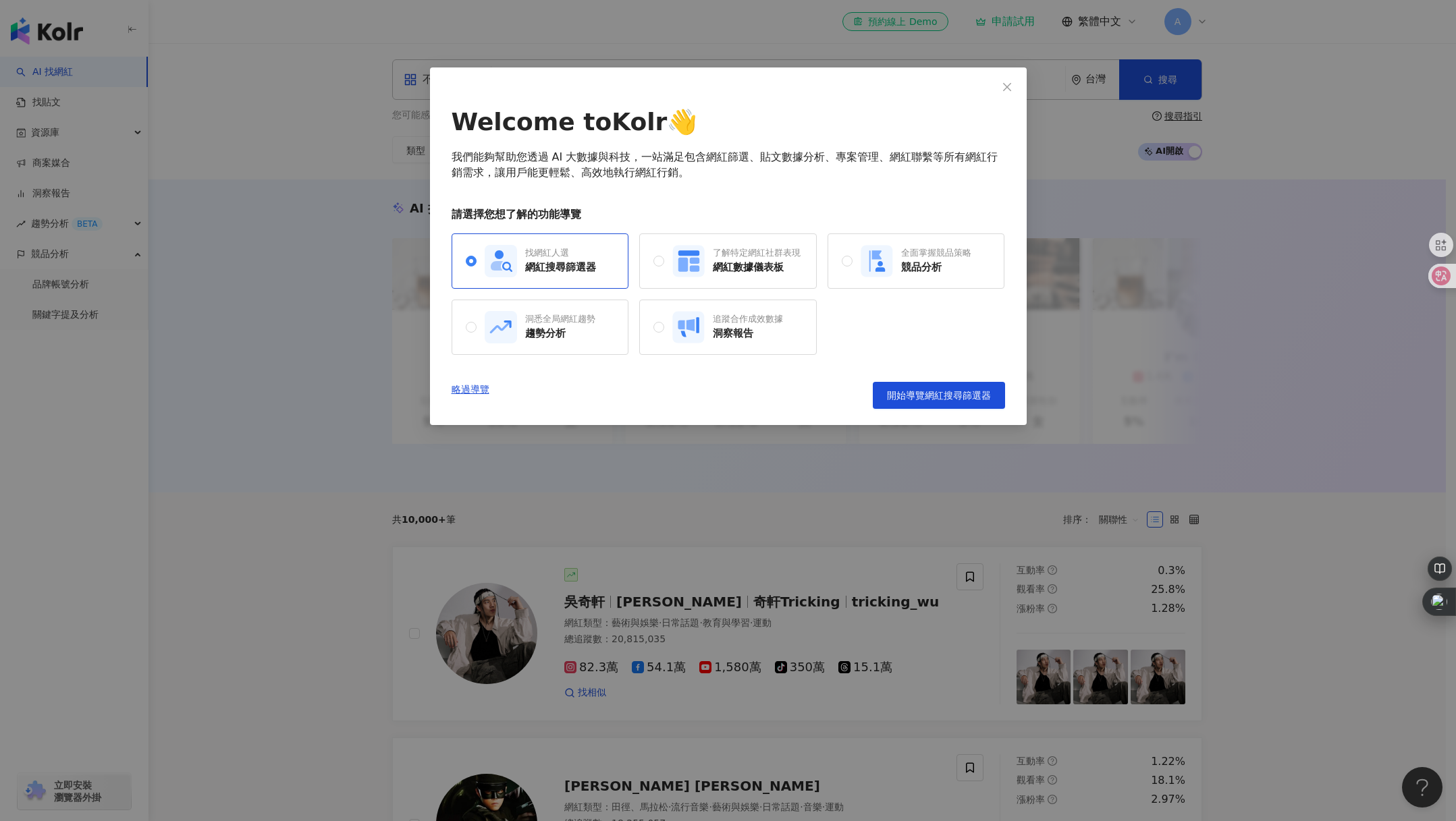
click at [481, 391] on link "略過導覽" at bounding box center [471, 395] width 38 height 27
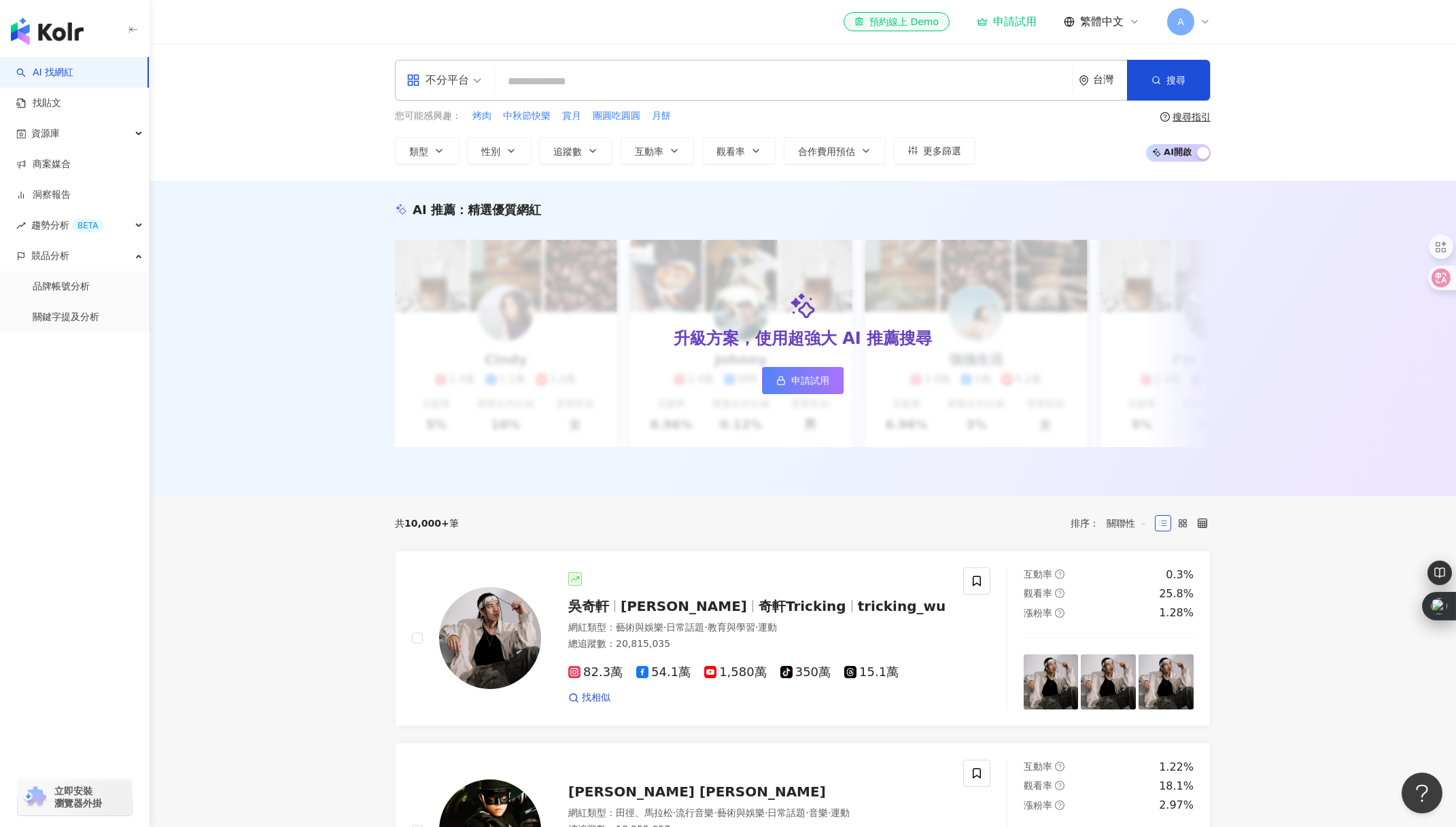
click at [286, 463] on div "AI 推薦 ： 精選優質網紅 升級方案，使用超強大 AI 推薦搜尋 申請試用 Cindy 1.4萬 1.1萬 3.2萬 互動率 5% 商業合作比例 10% 受…" at bounding box center [803, 339] width 1307 height 315
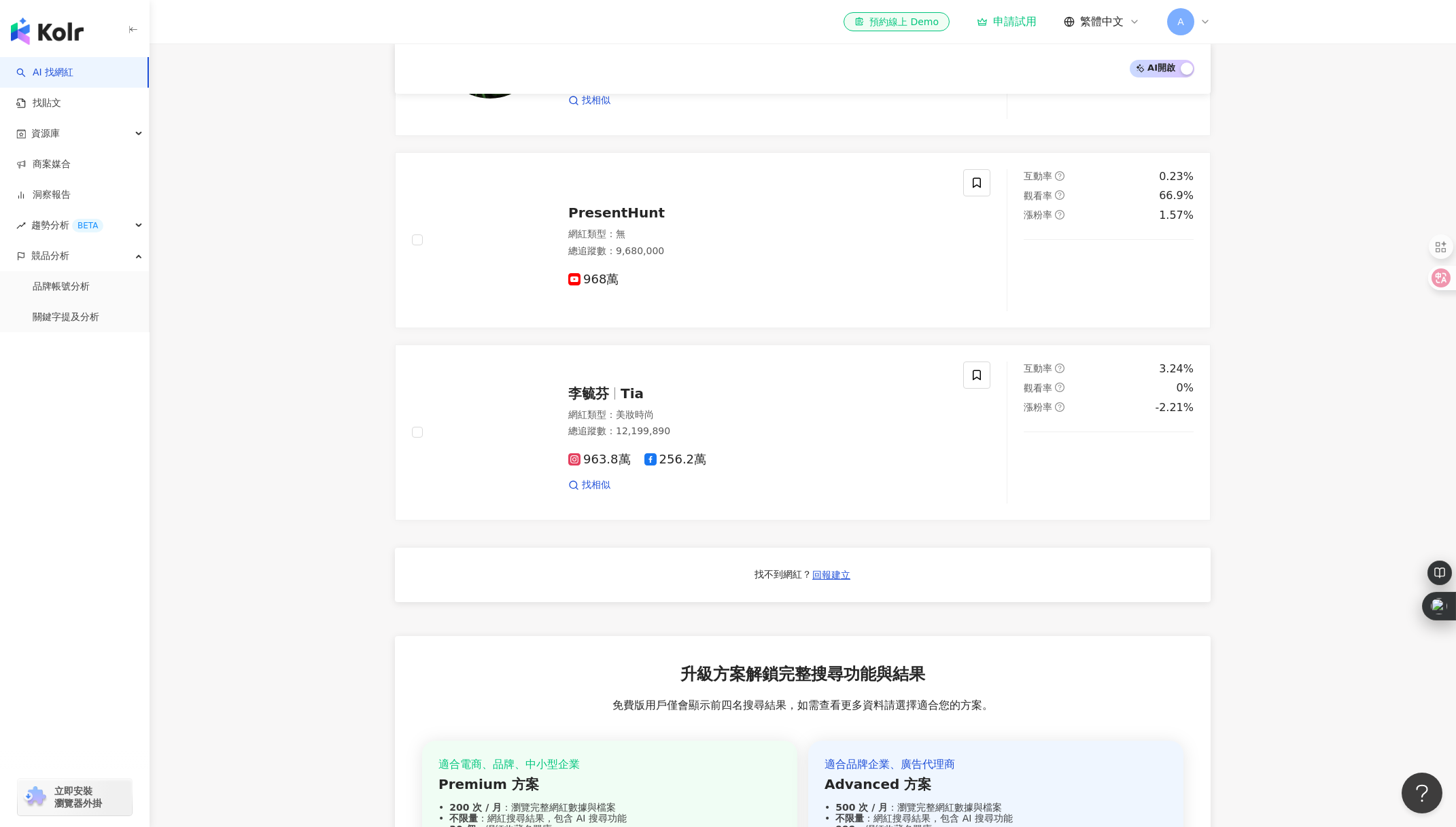
scroll to position [1081, 0]
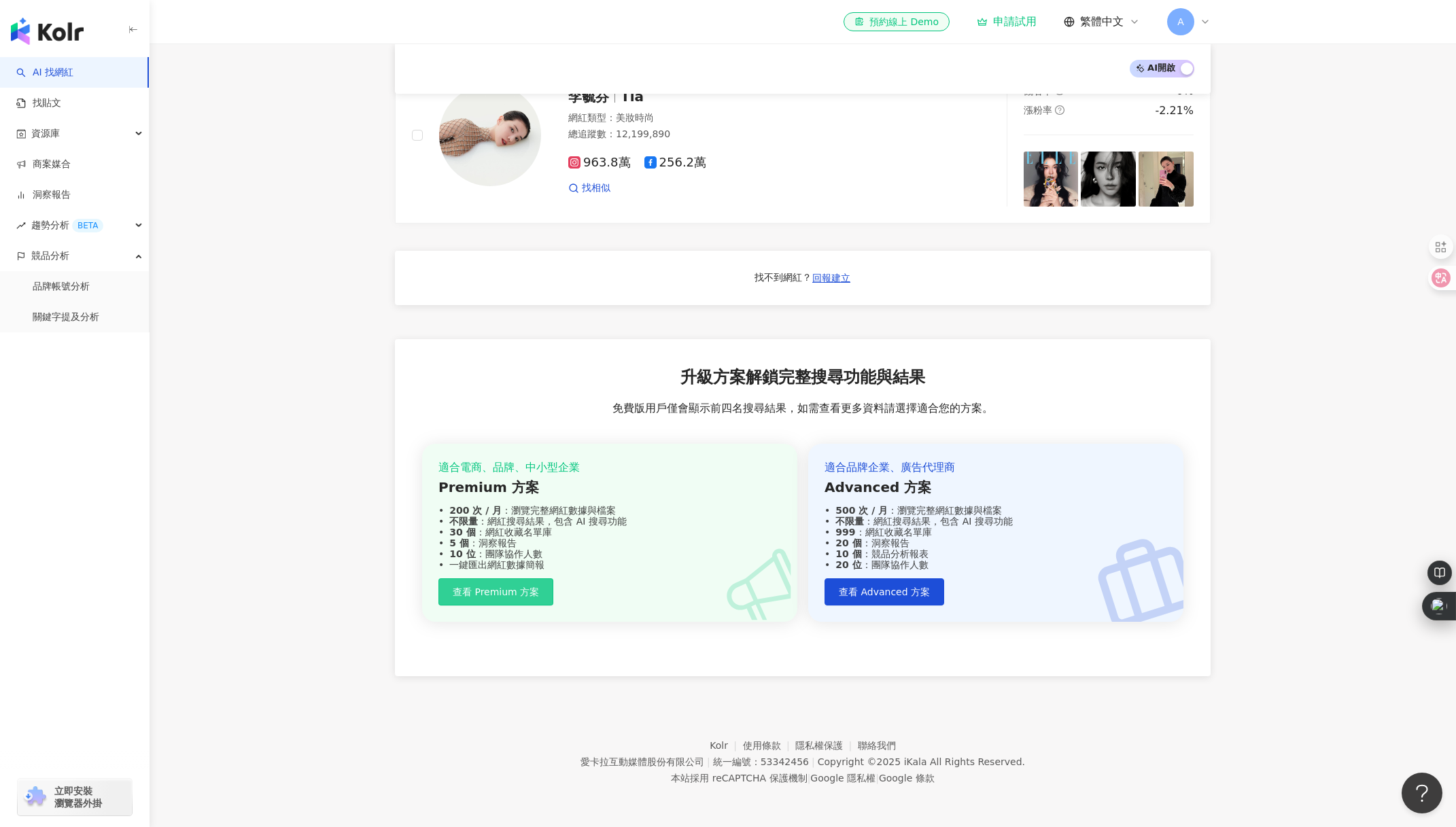
click at [510, 597] on span "查看 Premium 方案" at bounding box center [496, 592] width 87 height 11
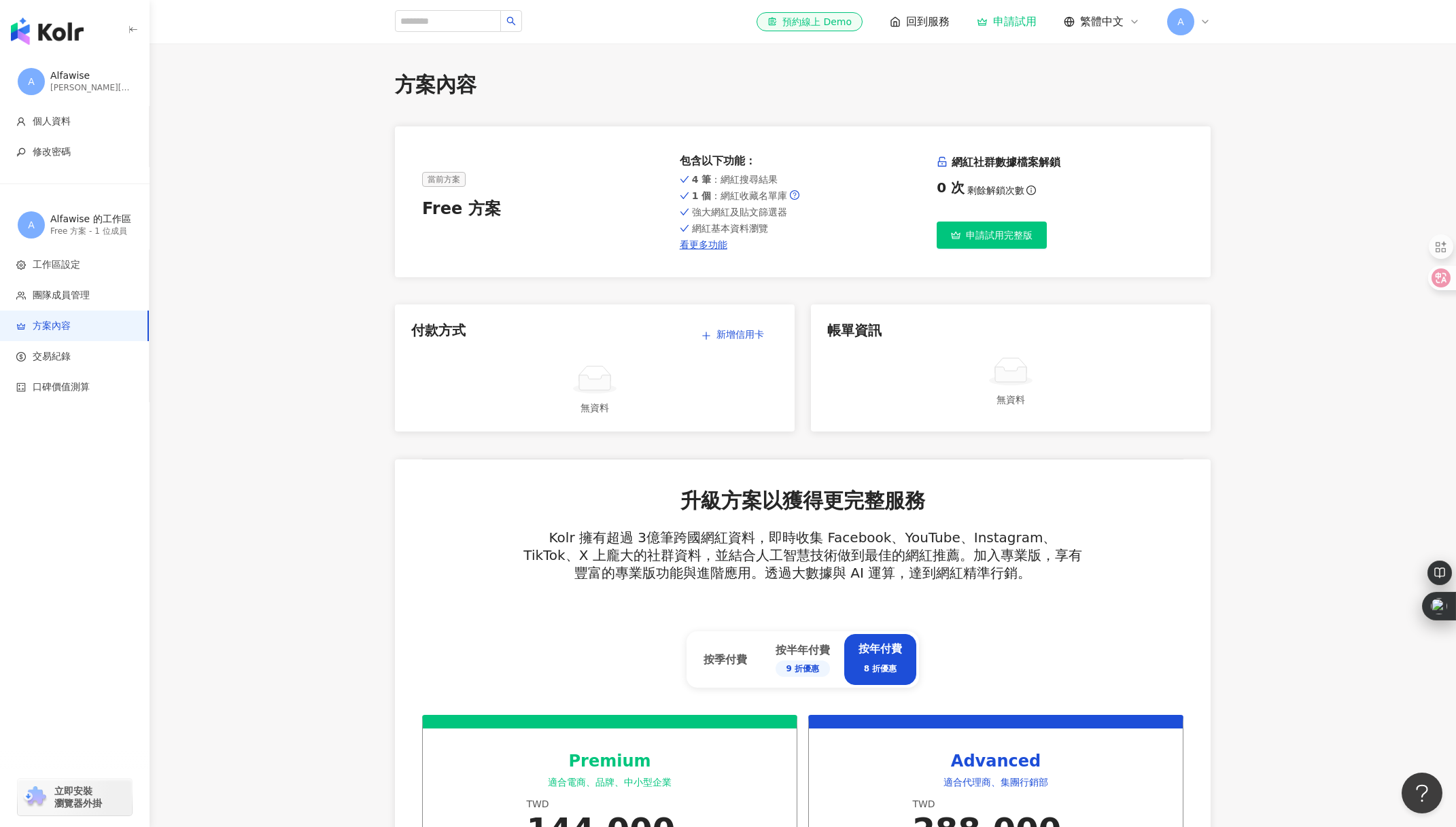
click at [300, 163] on main "方案內容 當前方案 Free 方案 包含以下功能 ： 4 筆 ：網紅搜尋結果 1 個 ：網紅收藏名單庫 強大網紅及貼文篩選器 網紅基本資料瀏覽 看更多功能 網…" at bounding box center [803, 800] width 1307 height 1459
